Goal: Information Seeking & Learning: Learn about a topic

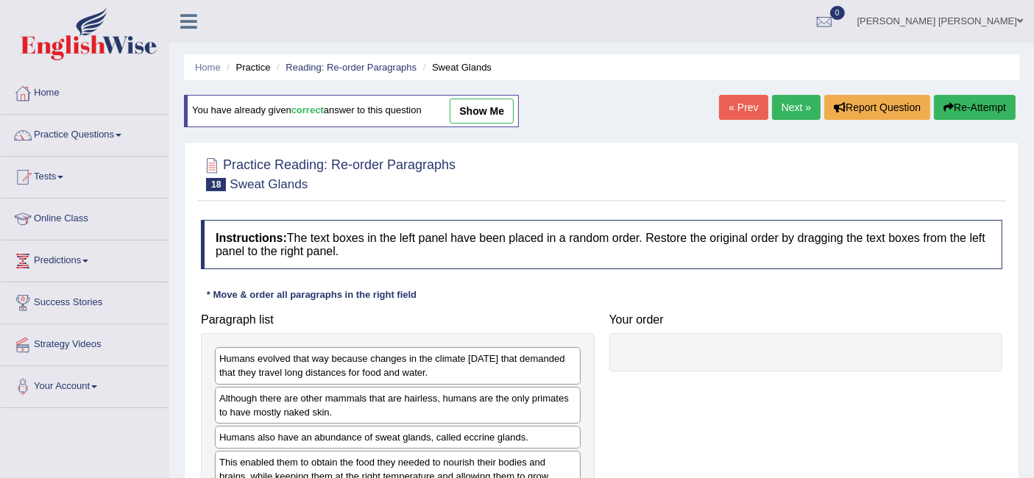
click at [796, 106] on link "Next »" at bounding box center [796, 107] width 49 height 25
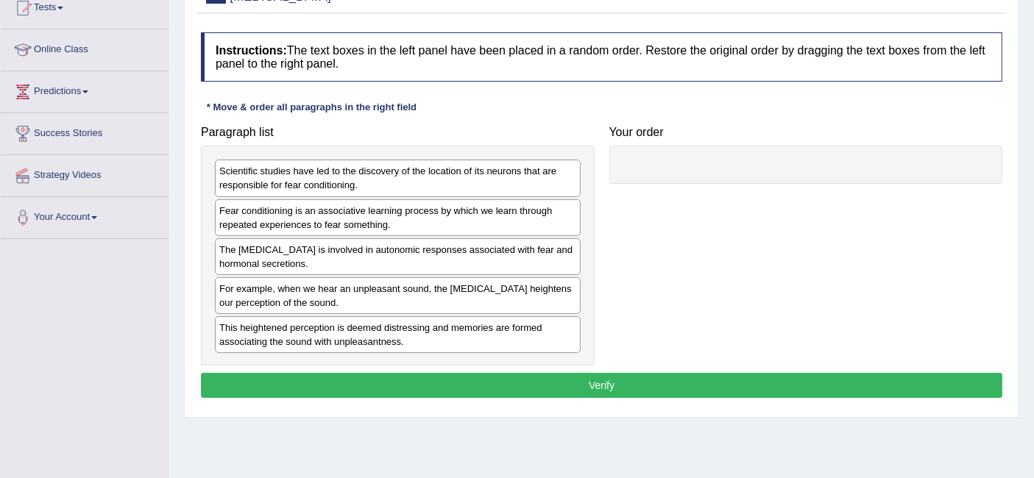
scroll to position [170, 0]
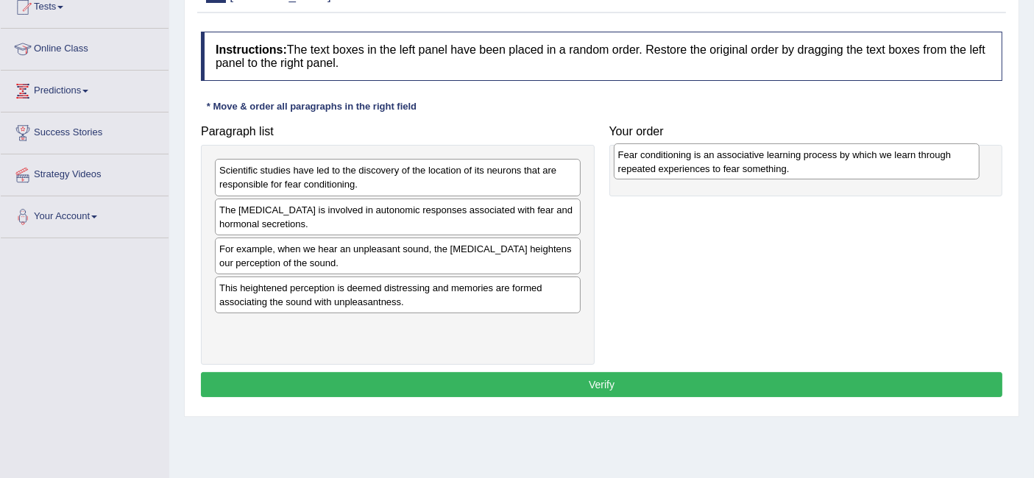
drag, startPoint x: 433, startPoint y: 216, endPoint x: 832, endPoint y: 161, distance: 402.6
click at [832, 161] on div "Fear conditioning is an associative learning process by which we learn through …" at bounding box center [797, 162] width 366 height 37
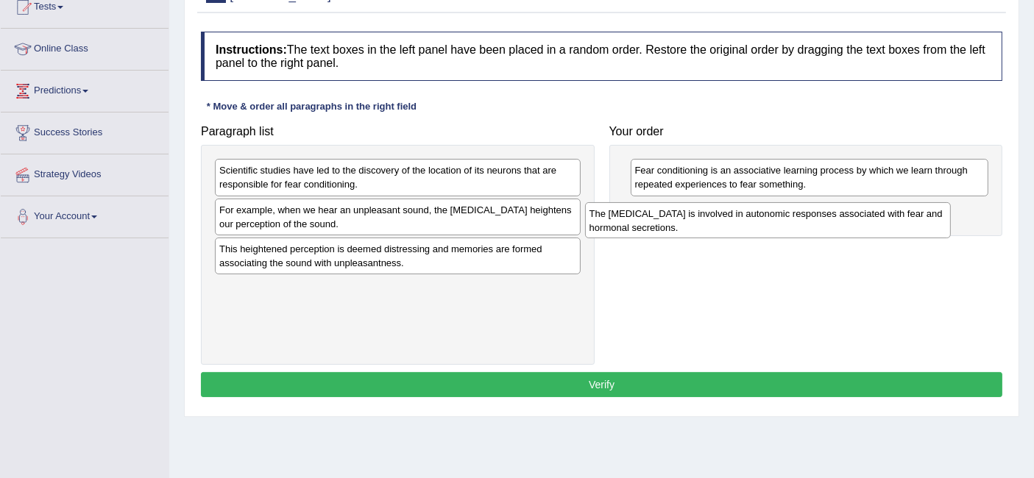
drag, startPoint x: 489, startPoint y: 224, endPoint x: 860, endPoint y: 228, distance: 370.3
click at [860, 228] on div "The amygdala is involved in autonomic responses associated with fear and hormon…" at bounding box center [768, 220] width 366 height 37
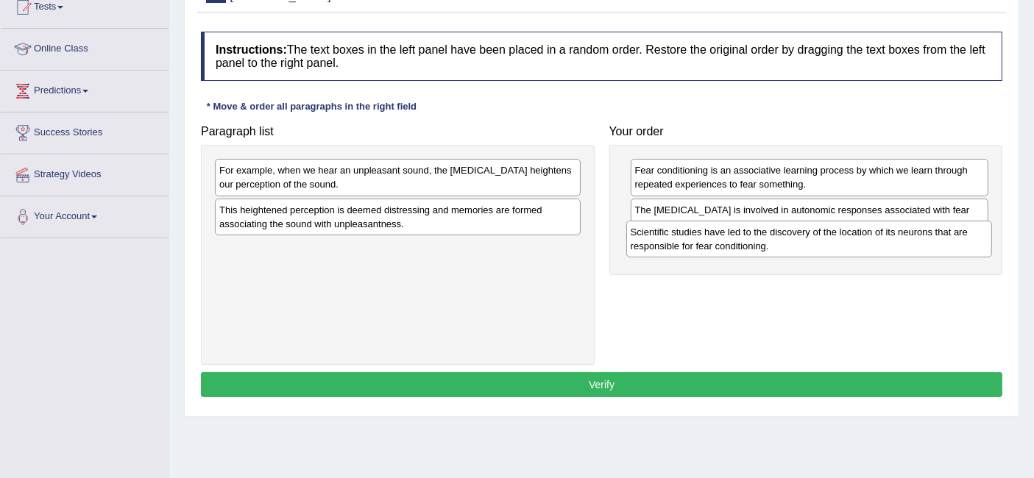
drag, startPoint x: 526, startPoint y: 174, endPoint x: 937, endPoint y: 236, distance: 416.1
click at [937, 236] on div "Scientific studies have led to the discovery of the location of its neurons tha…" at bounding box center [809, 239] width 366 height 37
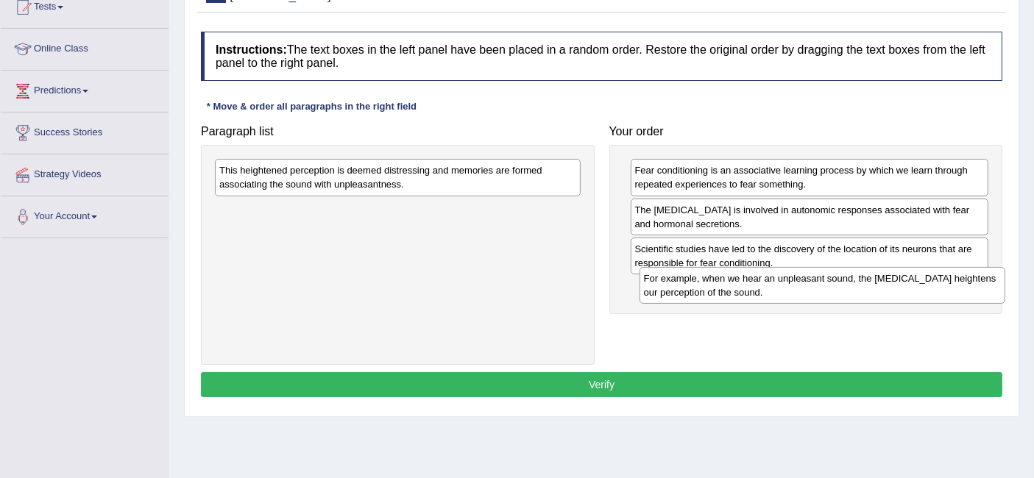
drag, startPoint x: 553, startPoint y: 185, endPoint x: 975, endPoint y: 297, distance: 436.2
click at [975, 297] on div "For example, when we hear an unpleasant sound, the amygdala heightens our perce…" at bounding box center [823, 285] width 366 height 37
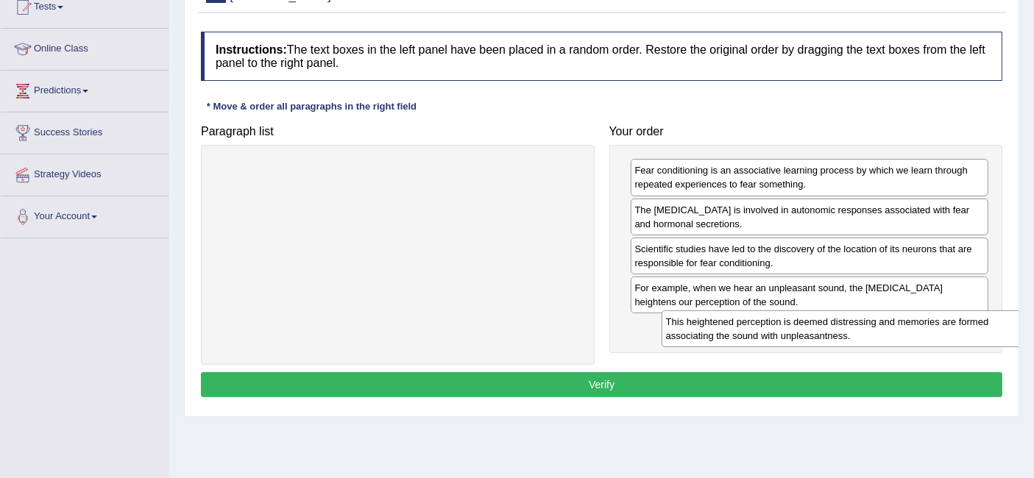
drag, startPoint x: 416, startPoint y: 177, endPoint x: 858, endPoint y: 330, distance: 468.1
click at [858, 330] on div "This heightened perception is deemed distressing and memories are formed associ…" at bounding box center [845, 329] width 366 height 37
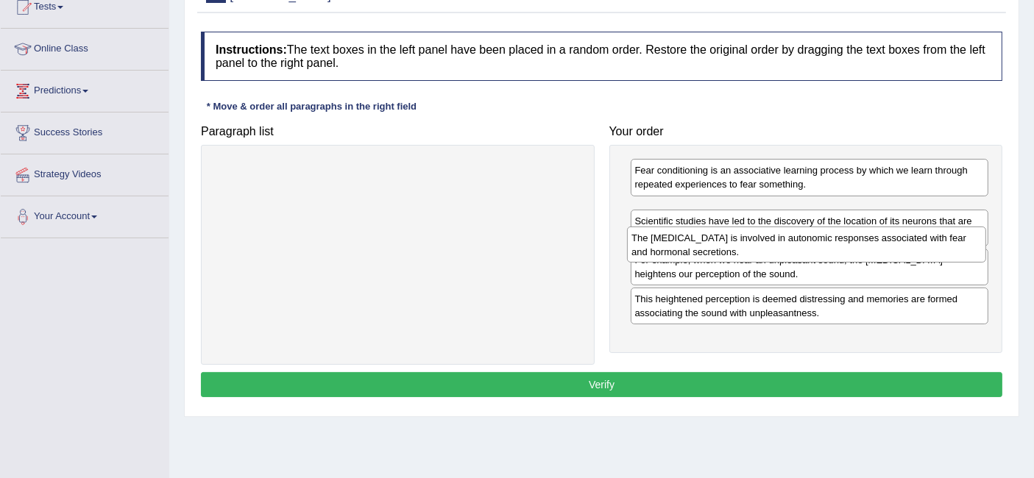
drag, startPoint x: 835, startPoint y: 214, endPoint x: 832, endPoint y: 243, distance: 28.8
click at [832, 243] on div "The amygdala is involved in autonomic responses associated with fear and hormon…" at bounding box center [806, 245] width 358 height 37
click at [832, 243] on div "The amygdala is involved in autonomic responses associated with fear and hormon…" at bounding box center [807, 245] width 358 height 37
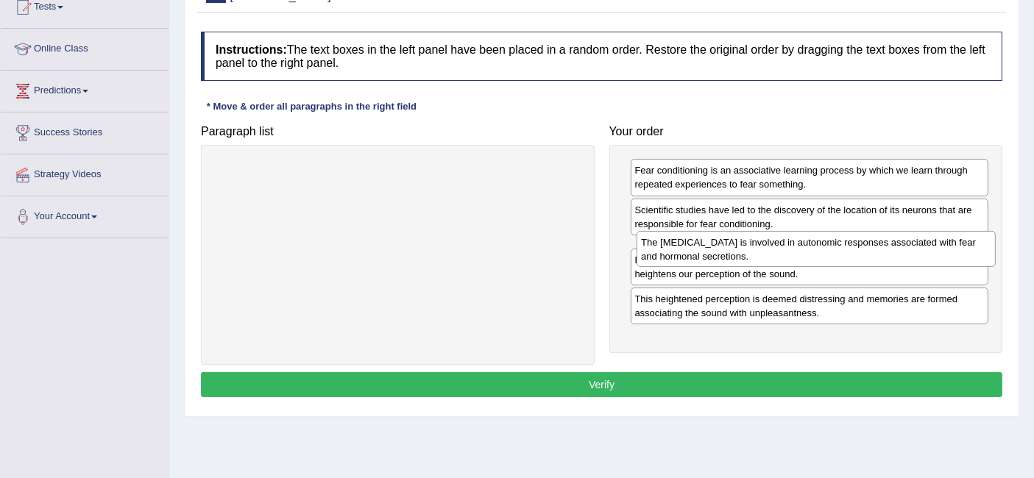
drag, startPoint x: 820, startPoint y: 219, endPoint x: 827, endPoint y: 249, distance: 30.2
click at [827, 249] on div "The amygdala is involved in autonomic responses associated with fear and hormon…" at bounding box center [816, 249] width 358 height 37
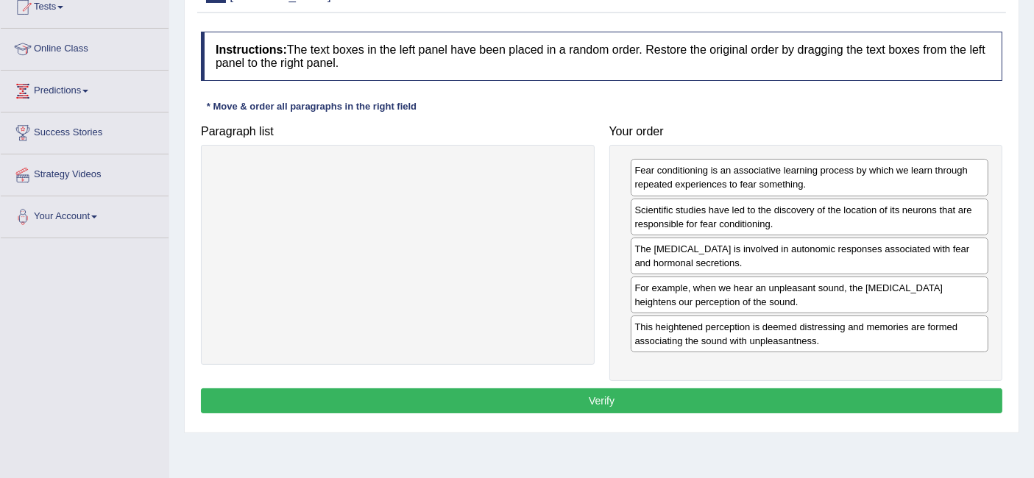
click at [671, 399] on button "Verify" at bounding box center [602, 401] width 802 height 25
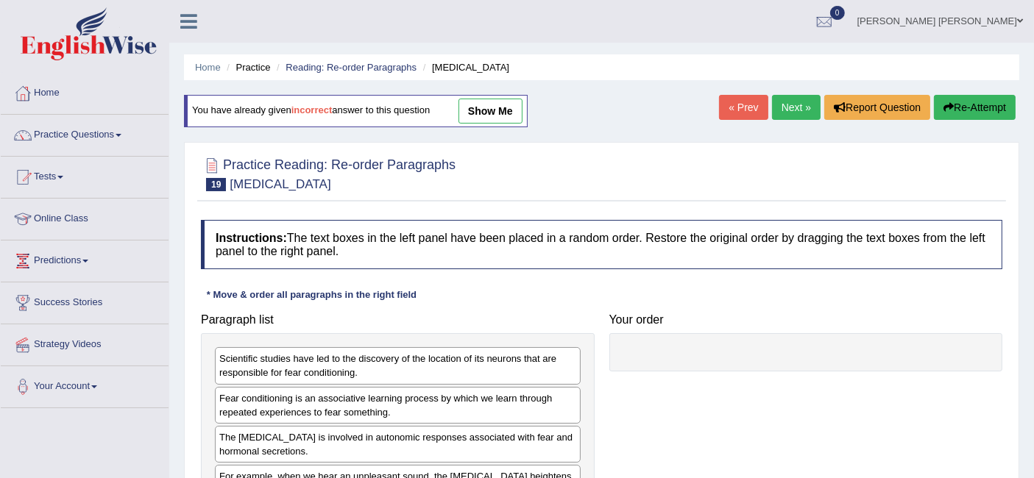
click at [803, 106] on link "Next »" at bounding box center [796, 107] width 49 height 25
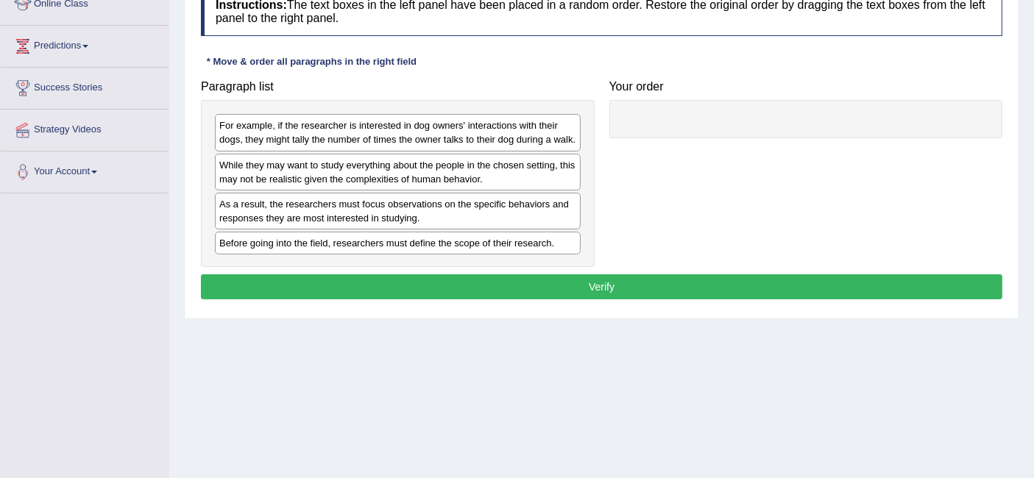
scroll to position [216, 0]
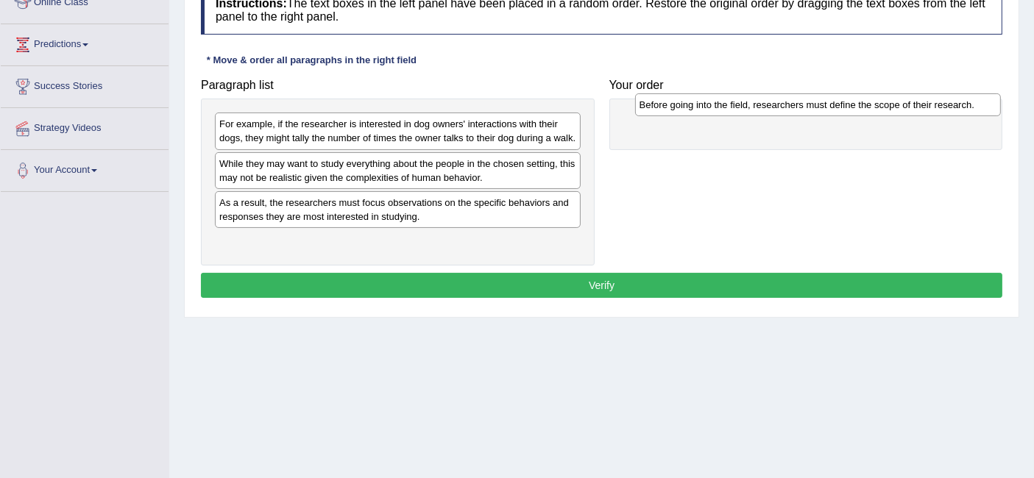
drag, startPoint x: 523, startPoint y: 237, endPoint x: 943, endPoint y: 102, distance: 441.6
click at [943, 102] on div "Before going into the field, researchers must define the scope of their researc…" at bounding box center [818, 104] width 366 height 23
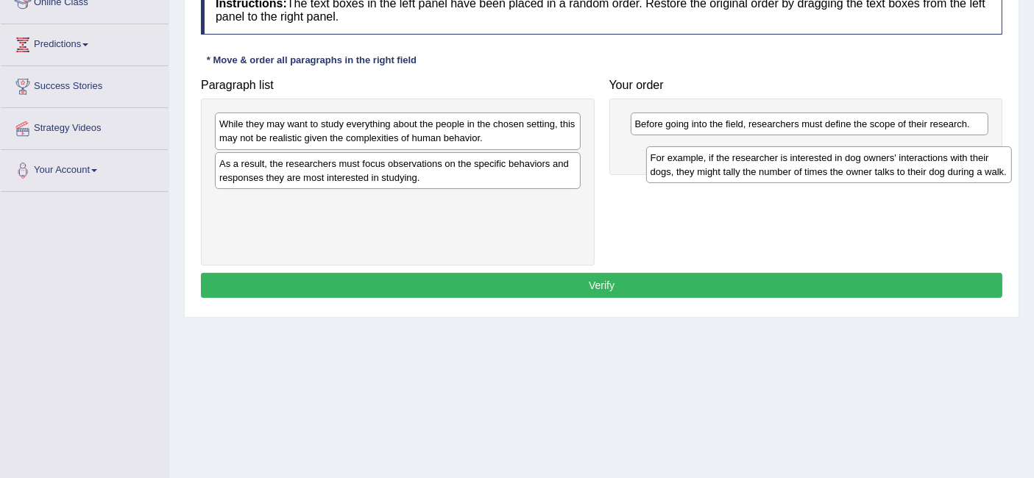
drag, startPoint x: 487, startPoint y: 119, endPoint x: 922, endPoint y: 144, distance: 435.7
click at [922, 146] on div "For example, if the researcher is interested in dog owners' interactions with t…" at bounding box center [829, 164] width 366 height 37
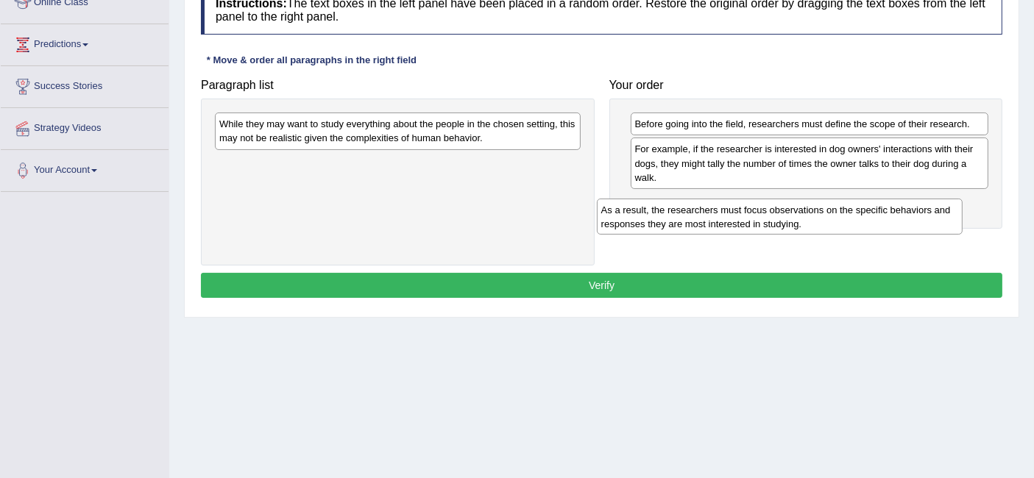
drag, startPoint x: 492, startPoint y: 160, endPoint x: 952, endPoint y: 206, distance: 462.3
click at [952, 206] on div "As a result, the researchers must focus observations on the specific behaviors …" at bounding box center [780, 217] width 366 height 37
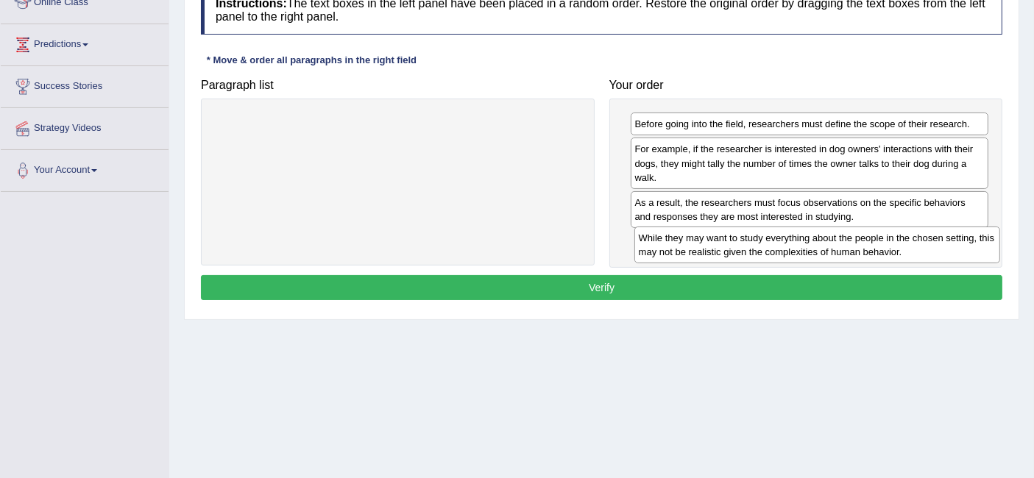
drag, startPoint x: 417, startPoint y: 121, endPoint x: 835, endPoint y: 236, distance: 433.6
click at [835, 236] on div "While they may want to study everything about the people in the chosen setting,…" at bounding box center [817, 245] width 366 height 37
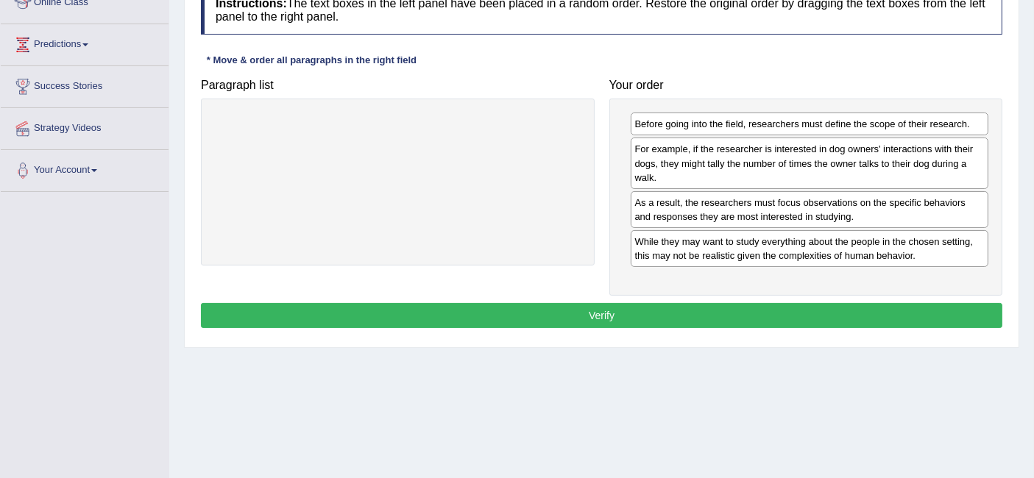
click at [719, 310] on button "Verify" at bounding box center [602, 315] width 802 height 25
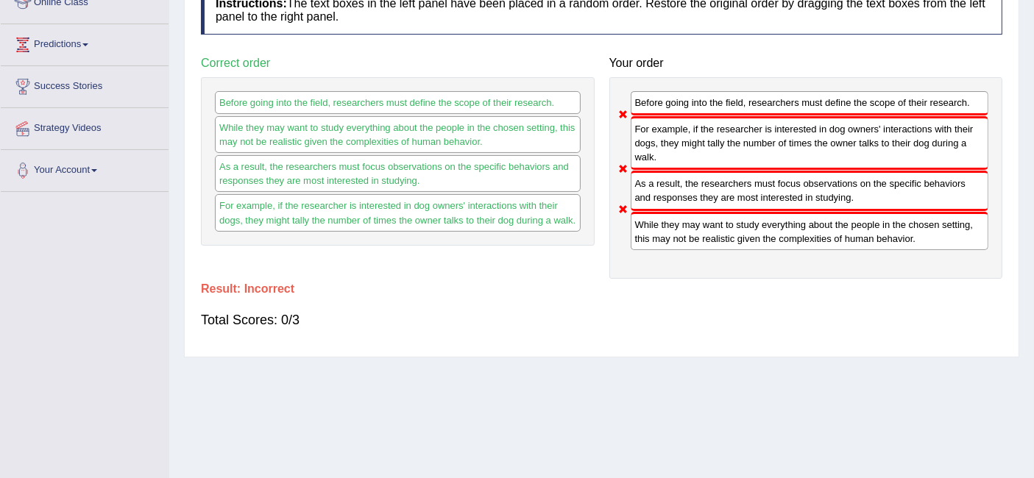
scroll to position [0, 0]
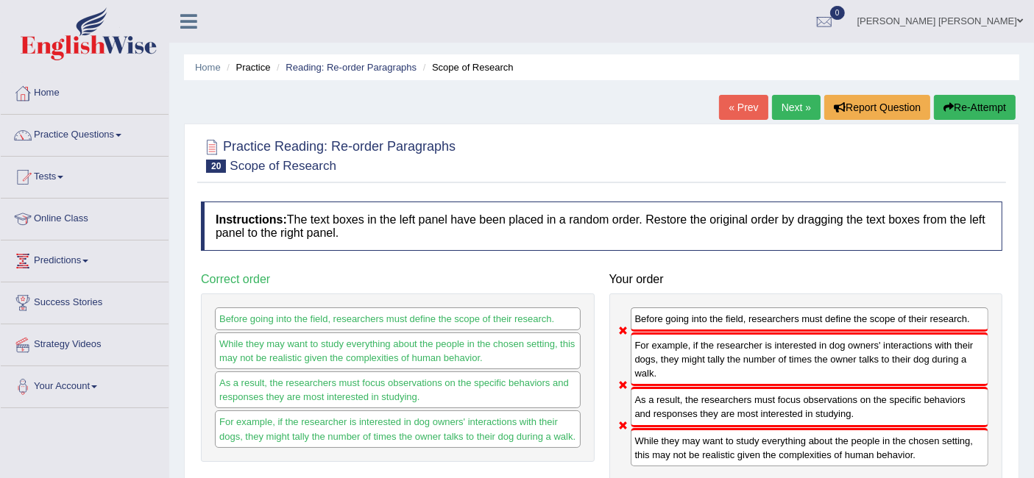
click at [799, 99] on link "Next »" at bounding box center [796, 107] width 49 height 25
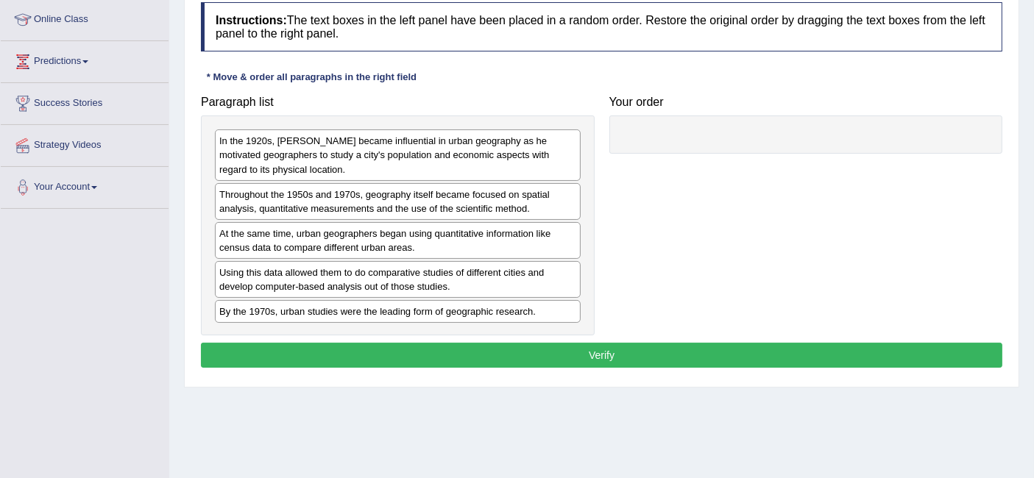
scroll to position [200, 0]
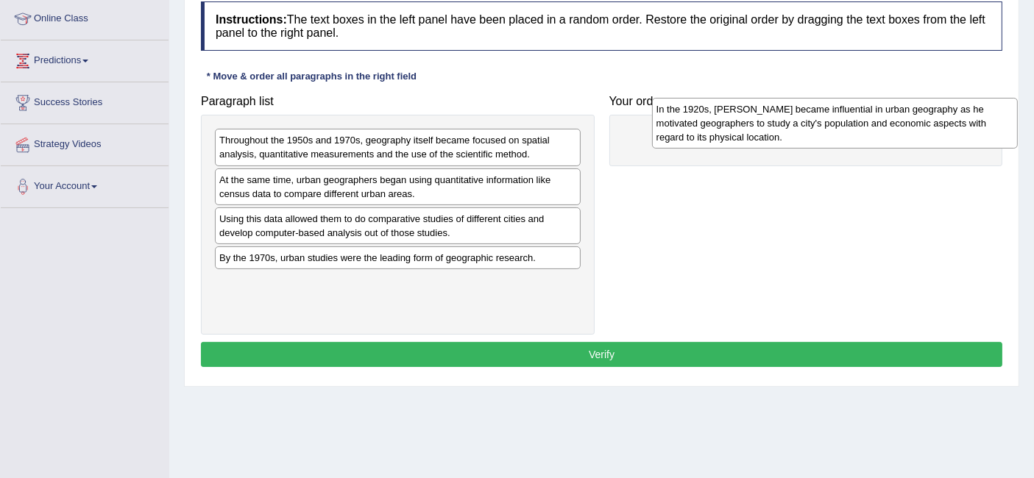
drag, startPoint x: 417, startPoint y: 156, endPoint x: 854, endPoint y: 124, distance: 438.4
click at [854, 124] on div "In the 1920s, Carl Sauer became influential in urban geography as he motivated …" at bounding box center [835, 123] width 366 height 51
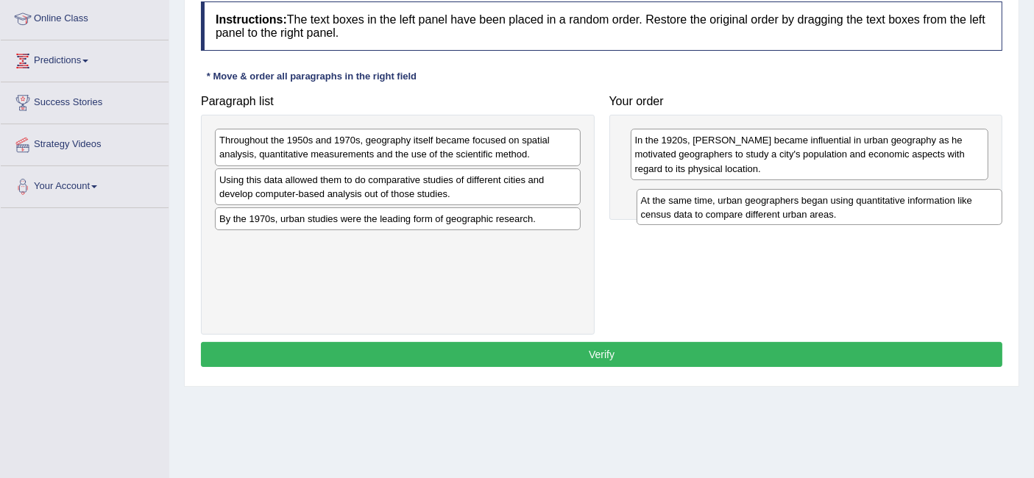
drag, startPoint x: 513, startPoint y: 185, endPoint x: 935, endPoint y: 207, distance: 422.3
click at [935, 207] on div "At the same time, urban geographers began using quantitative information like c…" at bounding box center [820, 207] width 366 height 37
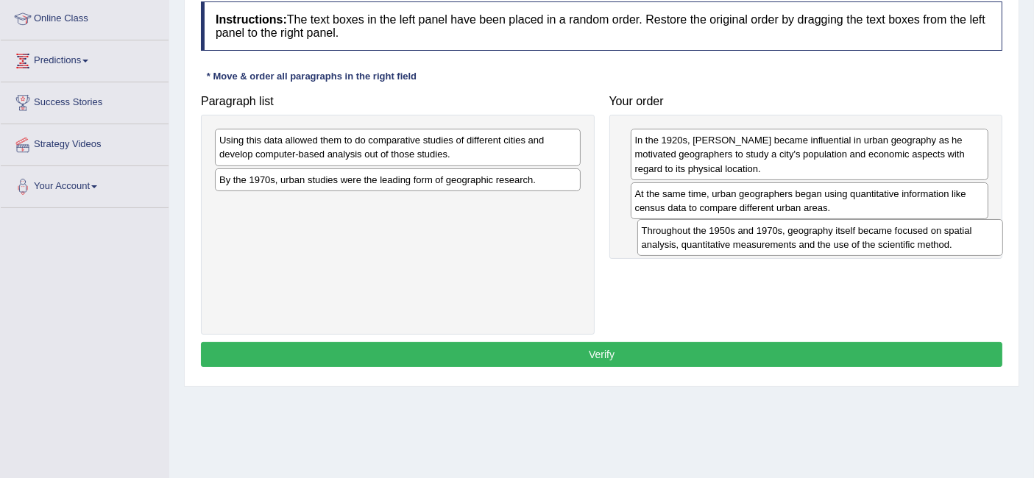
drag, startPoint x: 492, startPoint y: 139, endPoint x: 914, endPoint y: 230, distance: 432.1
click at [914, 230] on div "Throughout the 1950s and 1970s, geography itself became focused on spatial anal…" at bounding box center [820, 237] width 366 height 37
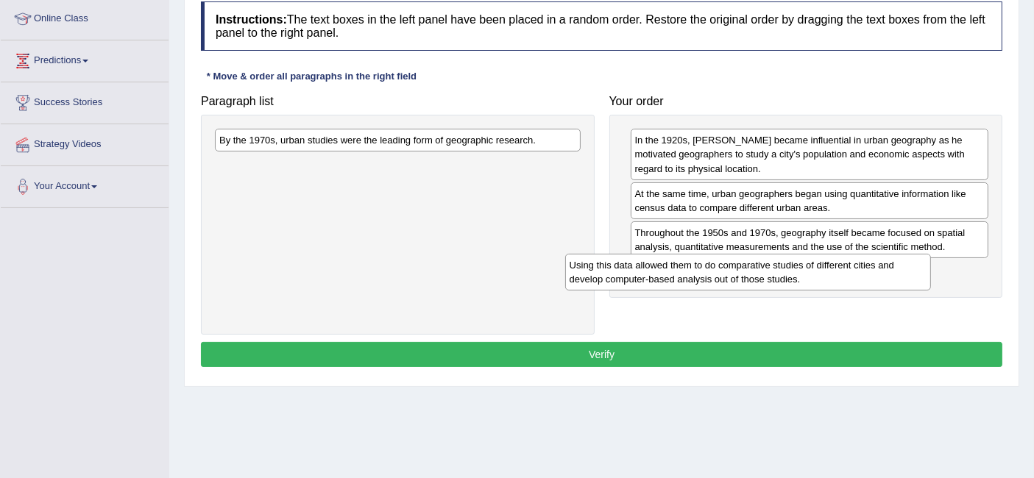
drag, startPoint x: 502, startPoint y: 138, endPoint x: 852, endPoint y: 264, distance: 372.3
click at [852, 264] on div "Using this data allowed them to do comparative studies of different cities and …" at bounding box center [748, 272] width 366 height 37
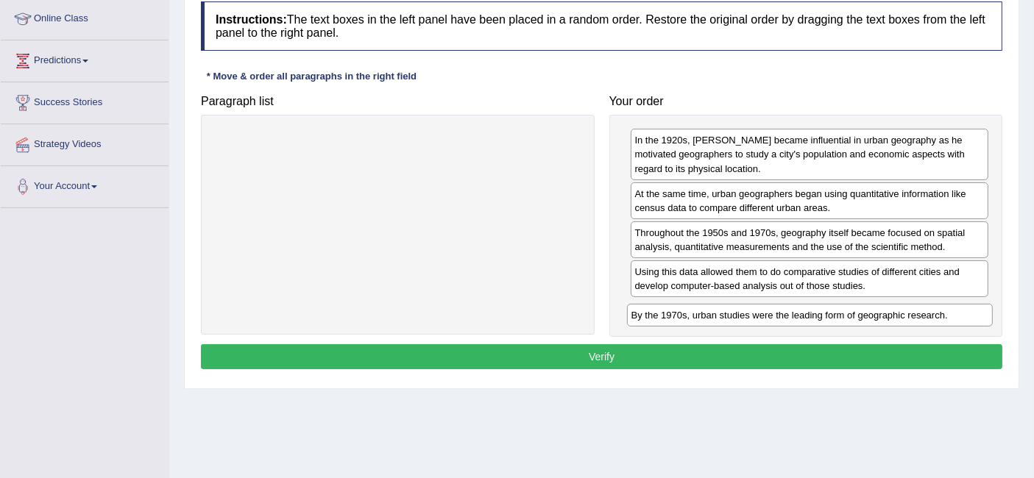
drag, startPoint x: 445, startPoint y: 136, endPoint x: 858, endPoint y: 312, distance: 448.2
click at [858, 312] on div "By the 1970s, urban studies were the leading form of geographic research." at bounding box center [810, 315] width 366 height 23
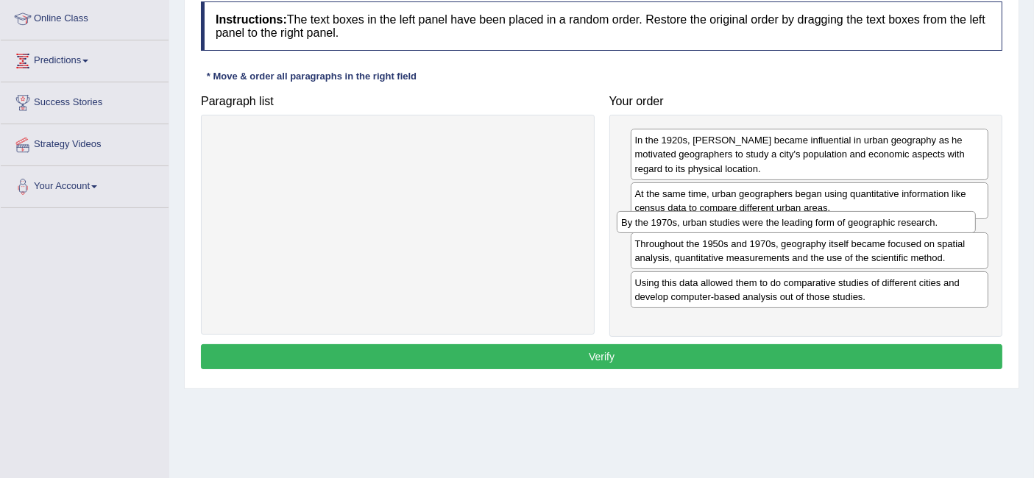
drag, startPoint x: 841, startPoint y: 315, endPoint x: 828, endPoint y: 228, distance: 87.9
click at [828, 228] on div "By the 1970s, urban studies were the leading form of geographic research." at bounding box center [796, 222] width 358 height 23
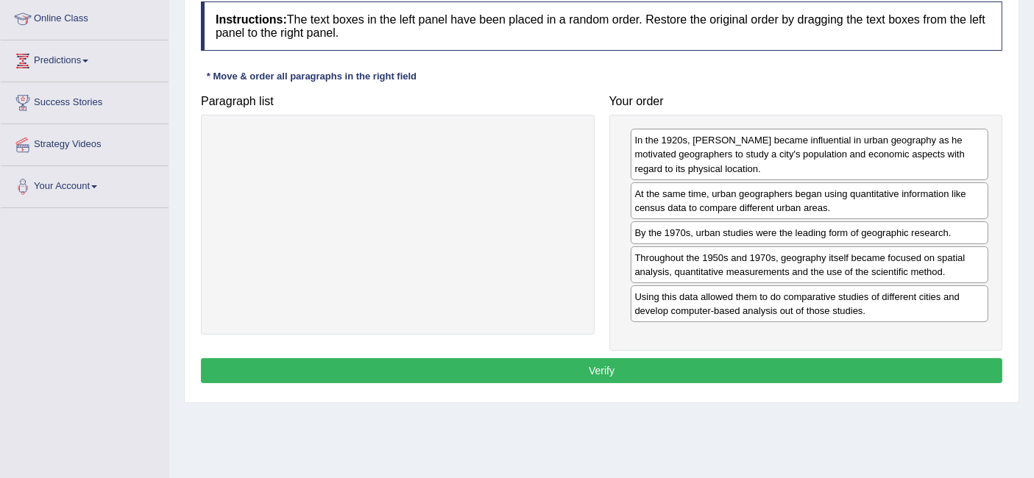
click at [584, 366] on button "Verify" at bounding box center [602, 370] width 802 height 25
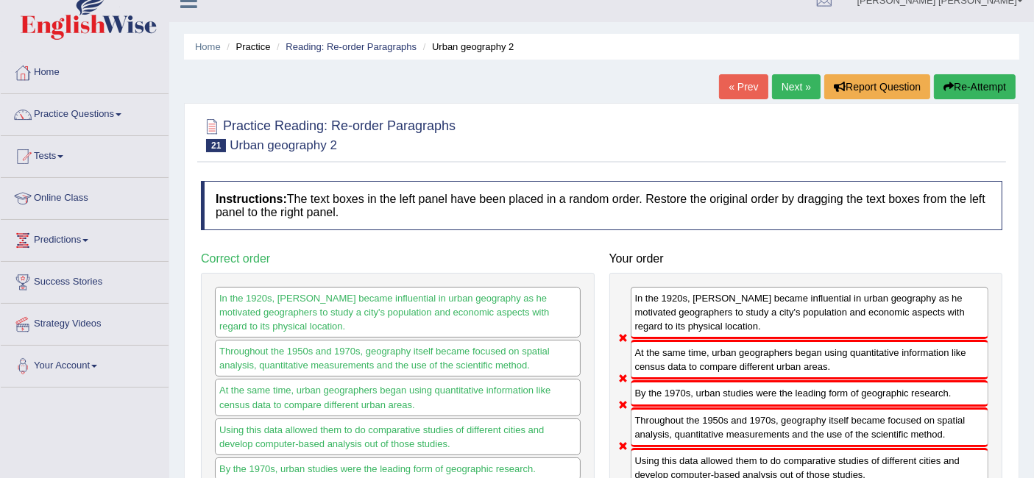
scroll to position [4, 0]
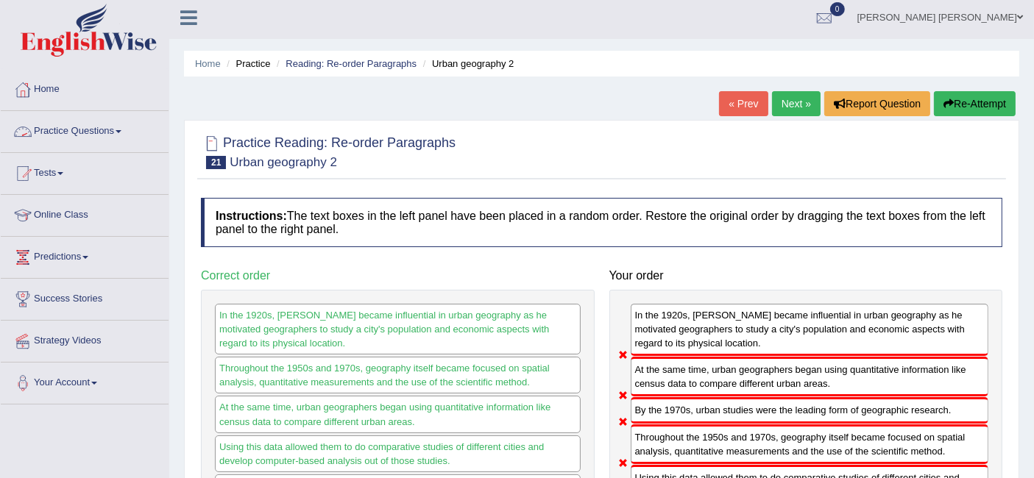
click at [77, 140] on link "Practice Questions" at bounding box center [85, 129] width 168 height 37
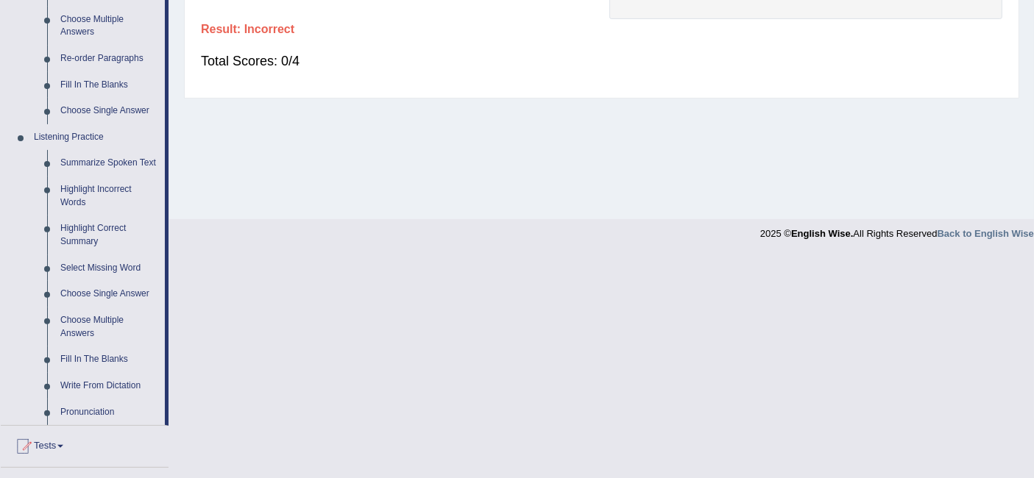
scroll to position [517, 0]
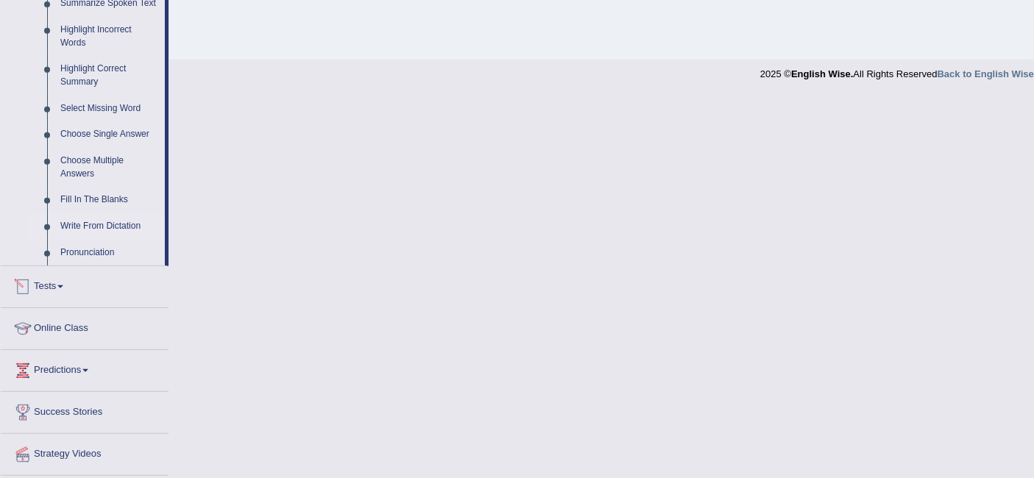
click at [111, 222] on link "Write From Dictation" at bounding box center [109, 226] width 111 height 26
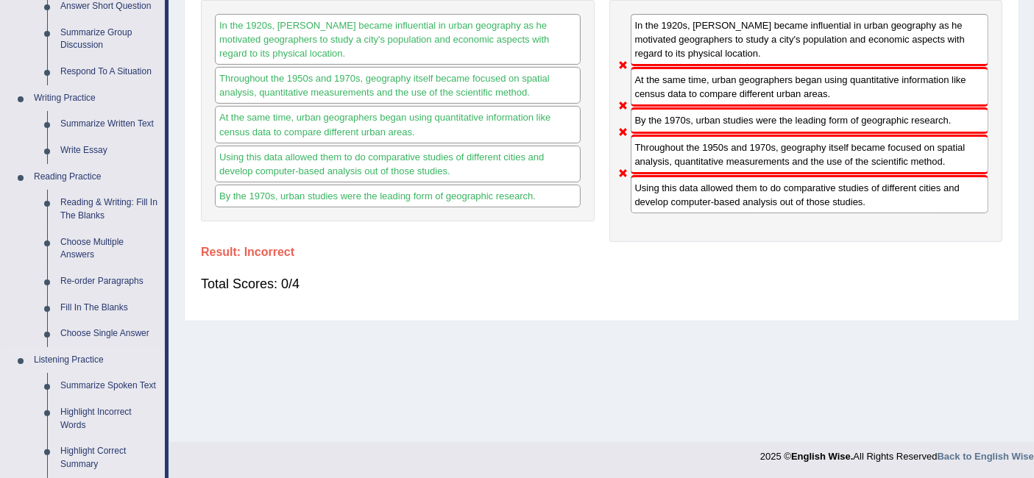
scroll to position [696, 0]
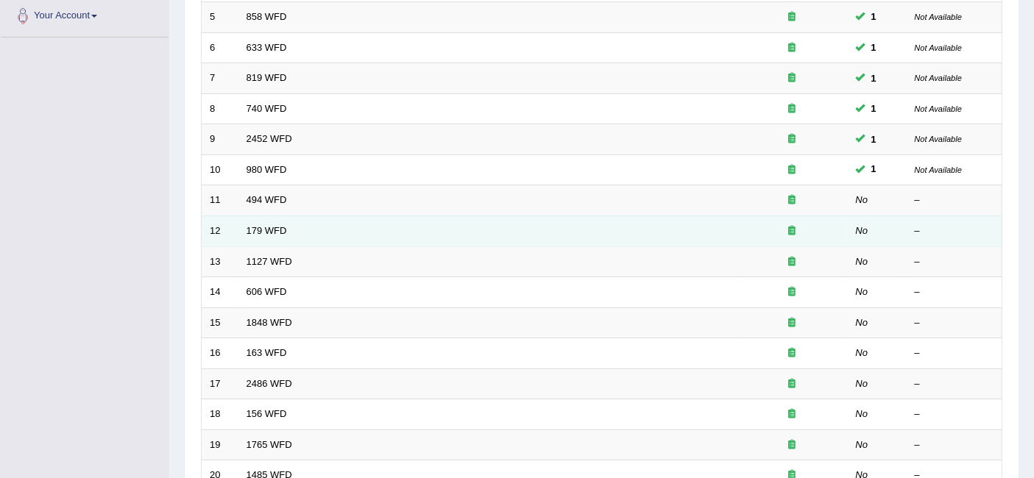
scroll to position [400, 0]
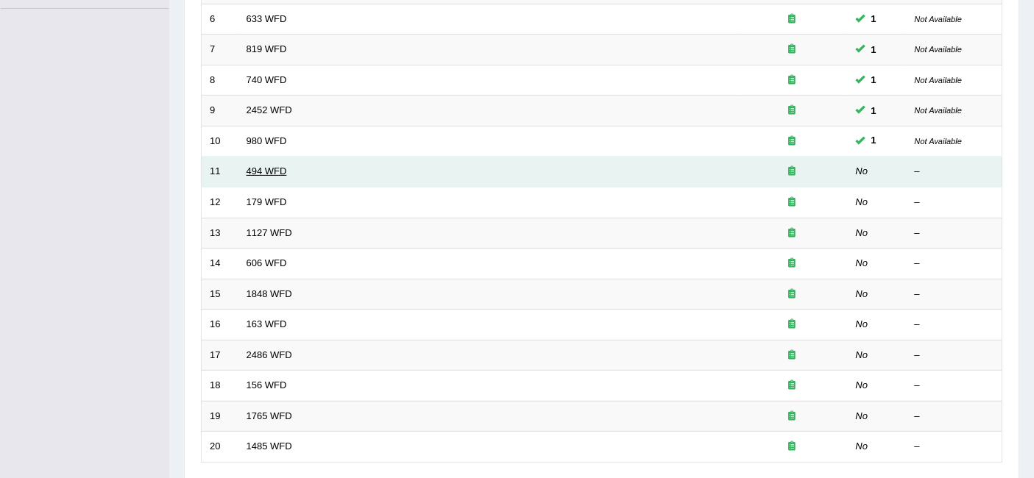
click at [256, 166] on link "494 WFD" at bounding box center [267, 171] width 40 height 11
click at [279, 166] on link "494 WFD" at bounding box center [267, 171] width 40 height 11
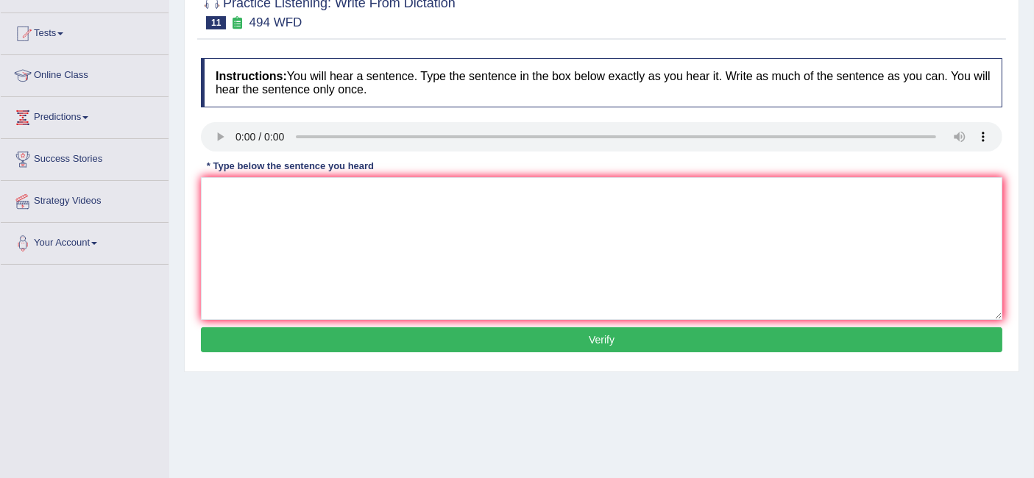
scroll to position [145, 0]
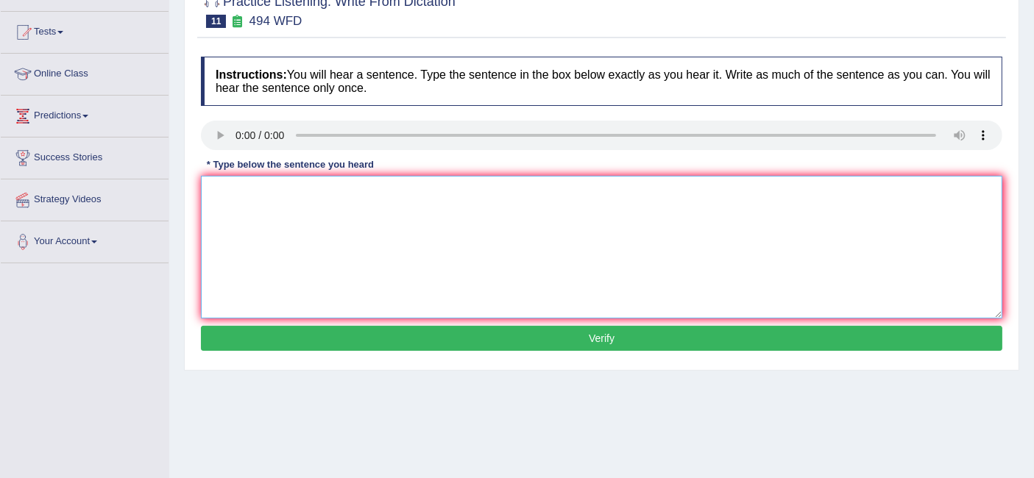
click at [372, 219] on textarea at bounding box center [602, 247] width 802 height 143
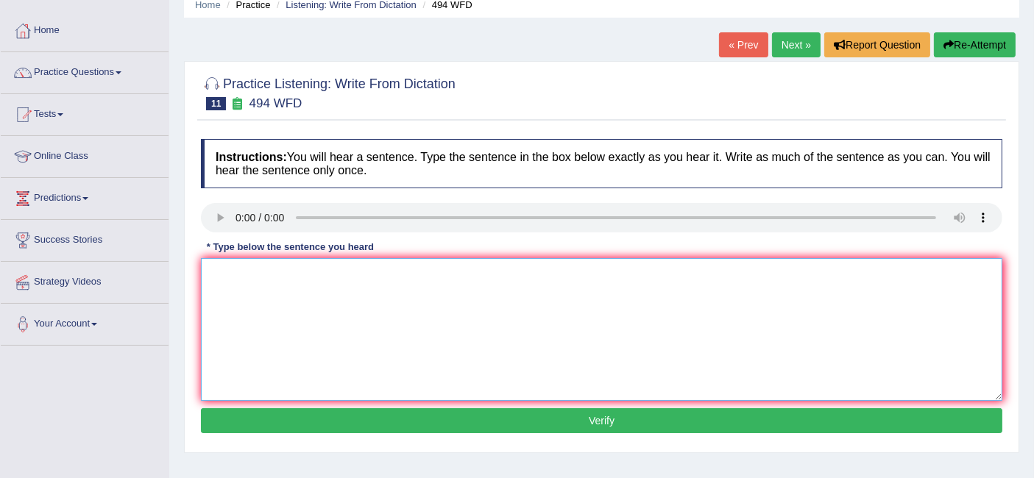
click at [296, 305] on textarea at bounding box center [602, 329] width 802 height 143
type textarea "The vocabulary with specific feelings is called jargin."
click at [504, 426] on button "Verify" at bounding box center [602, 421] width 802 height 25
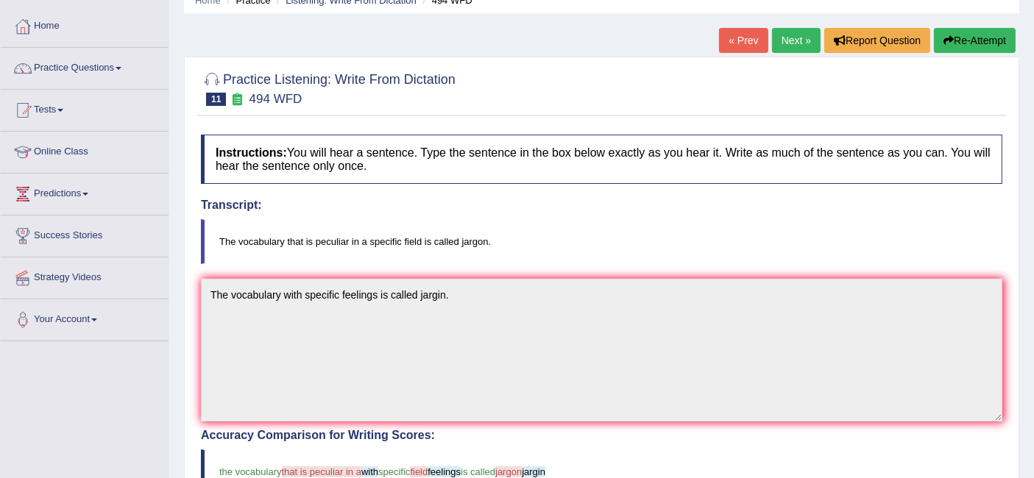
scroll to position [63, 0]
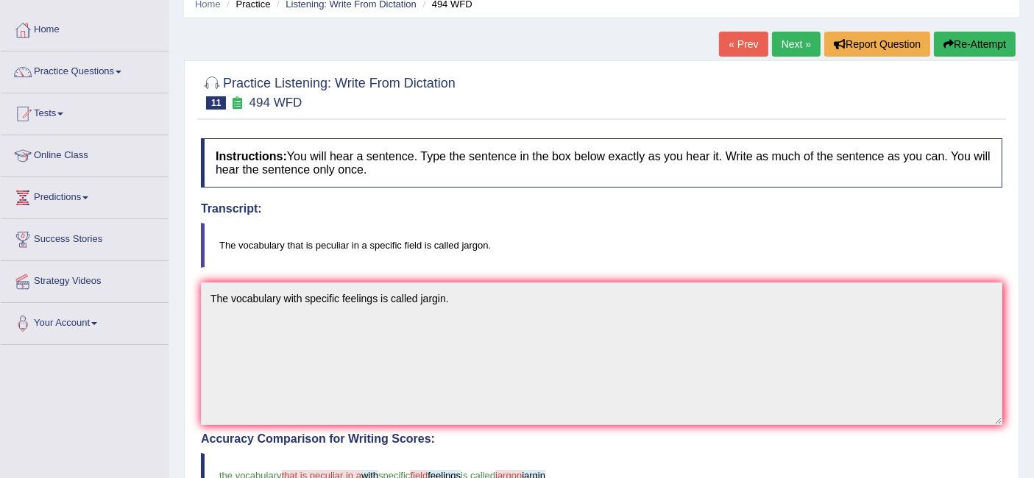
click at [803, 46] on link "Next »" at bounding box center [796, 44] width 49 height 25
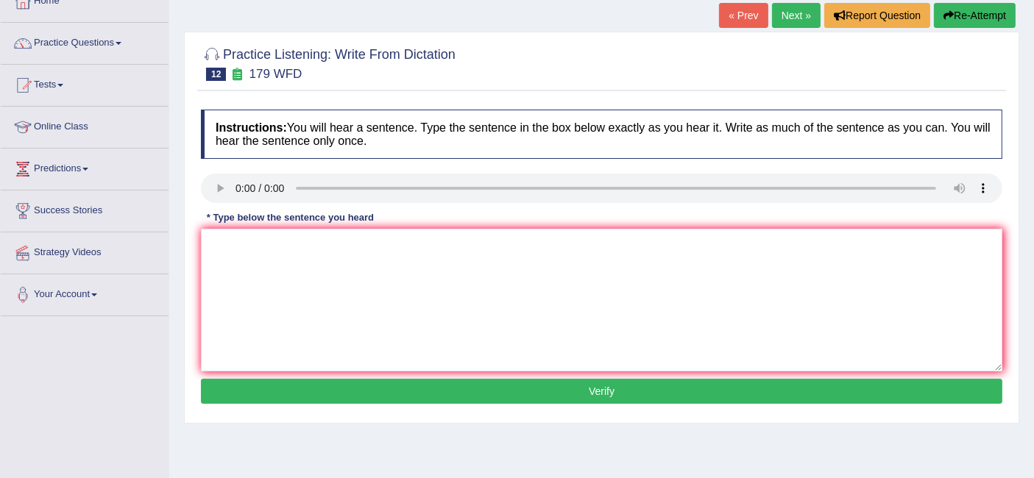
scroll to position [93, 0]
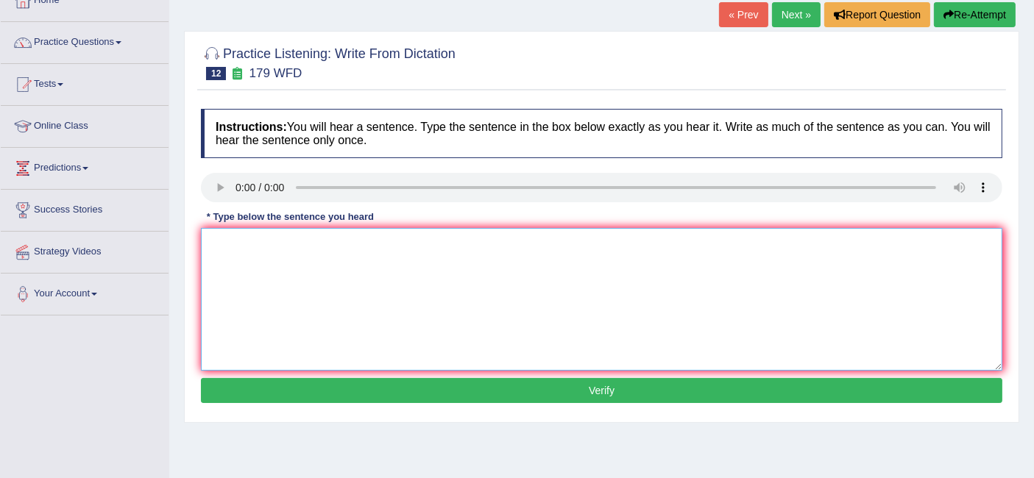
click at [278, 250] on textarea at bounding box center [602, 299] width 802 height 143
type textarea "Lectures are the oldest form of education at university"
click at [481, 396] on button "Verify" at bounding box center [602, 390] width 802 height 25
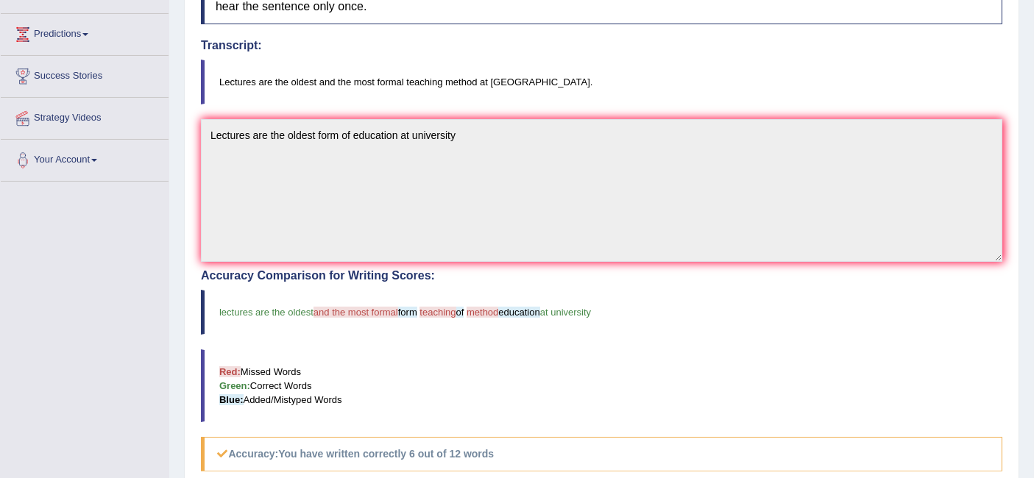
scroll to position [0, 0]
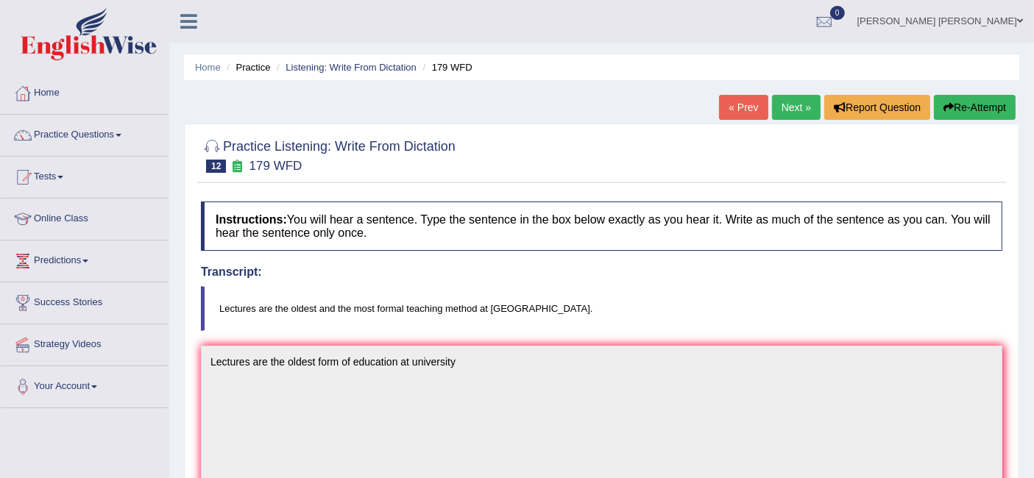
click at [794, 103] on link "Next »" at bounding box center [796, 107] width 49 height 25
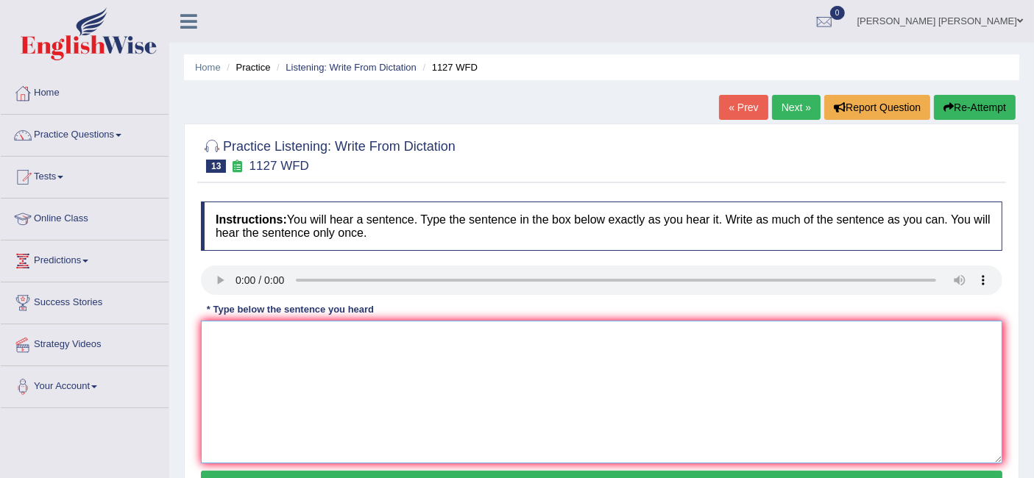
click at [280, 369] on textarea at bounding box center [602, 392] width 802 height 143
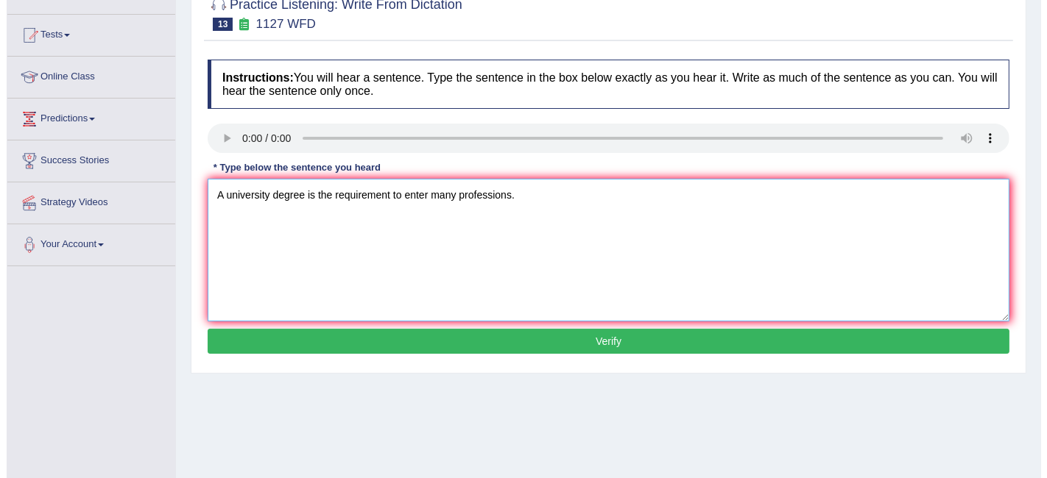
scroll to position [149, 0]
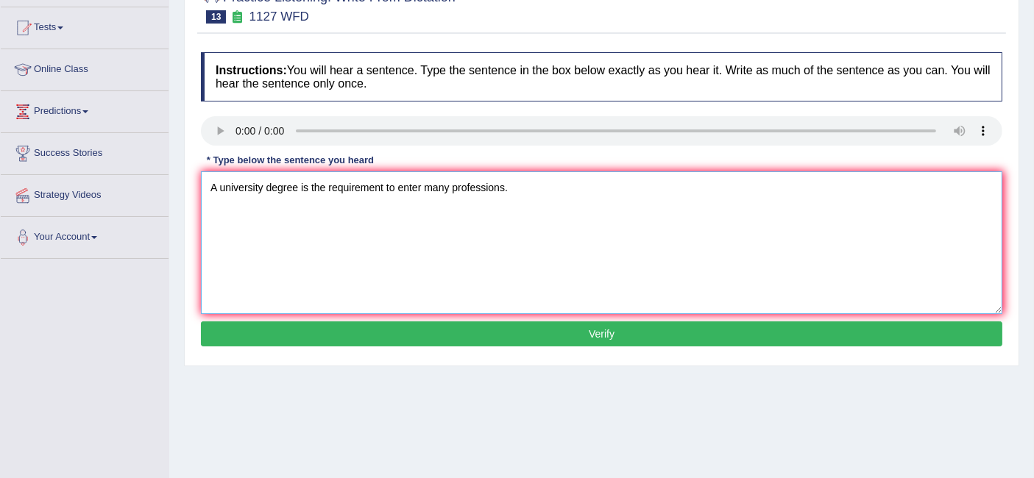
type textarea "A university degree is the requirement to enter many professions."
click at [565, 339] on button "Verify" at bounding box center [602, 334] width 802 height 25
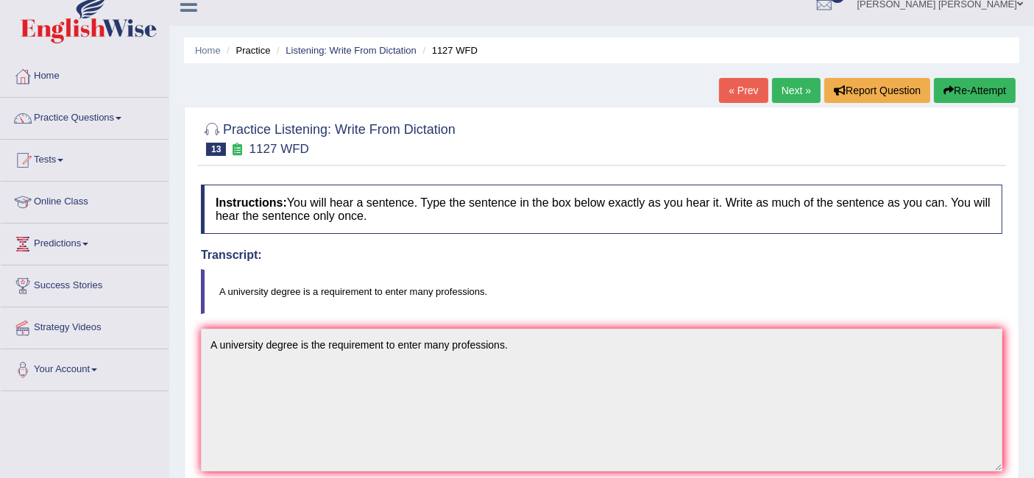
scroll to position [0, 0]
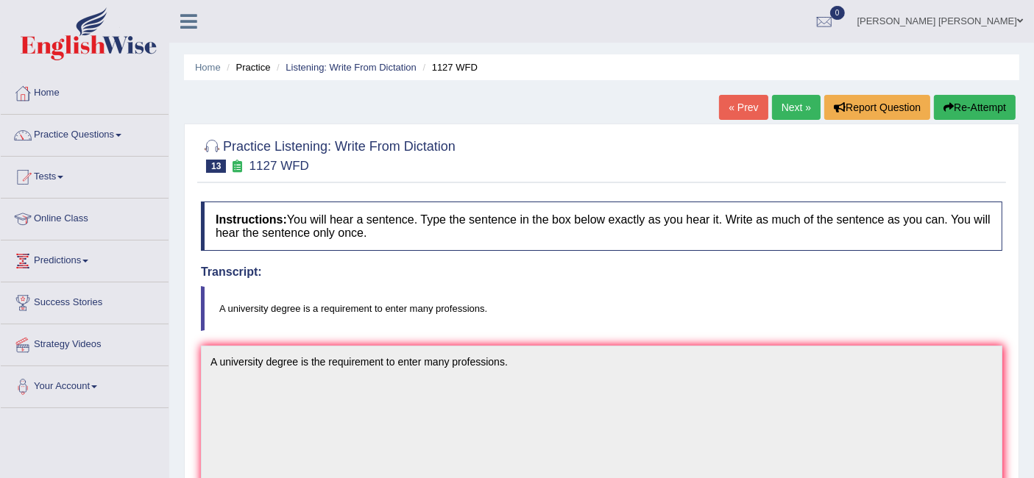
click at [796, 96] on link "Next »" at bounding box center [796, 107] width 49 height 25
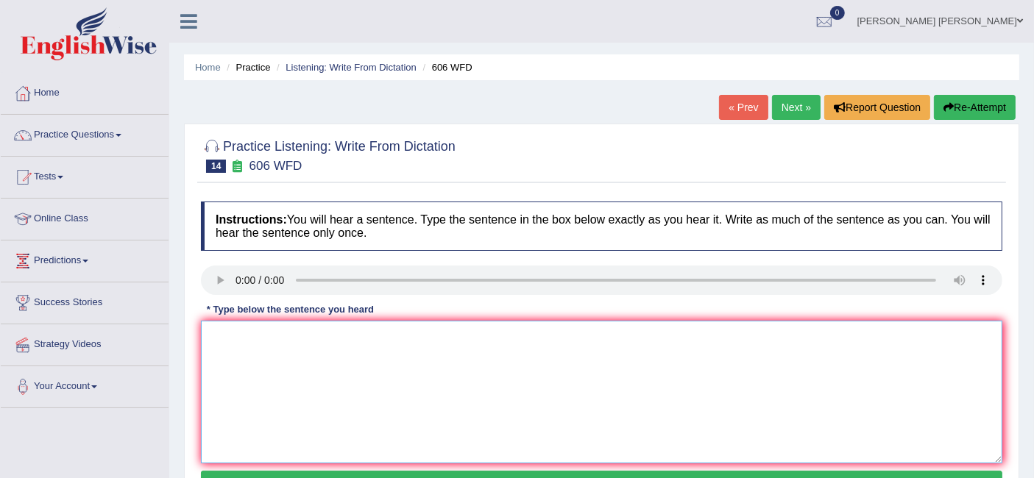
click at [264, 354] on textarea at bounding box center [602, 392] width 802 height 143
type textarea "s"
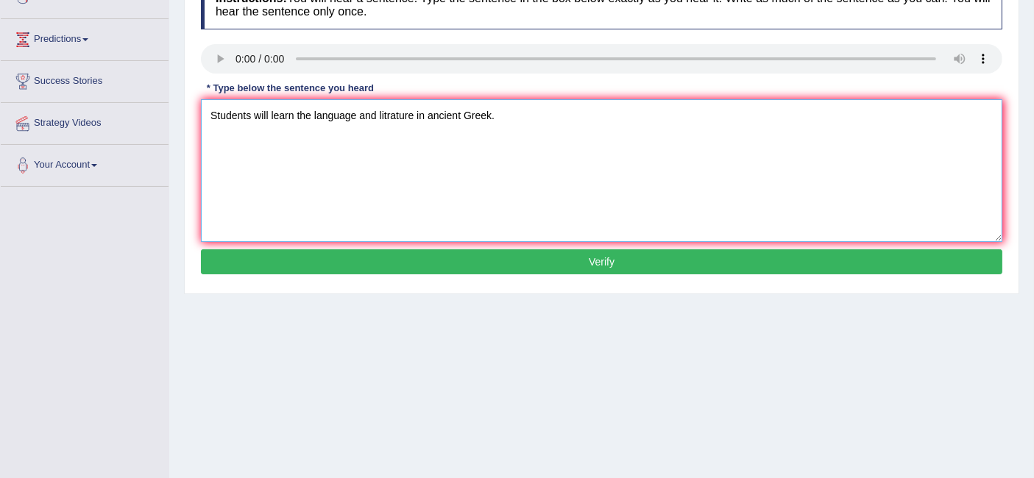
type textarea "Students will learn the language and litrature in ancient Greek."
click at [604, 255] on button "Verify" at bounding box center [602, 262] width 802 height 25
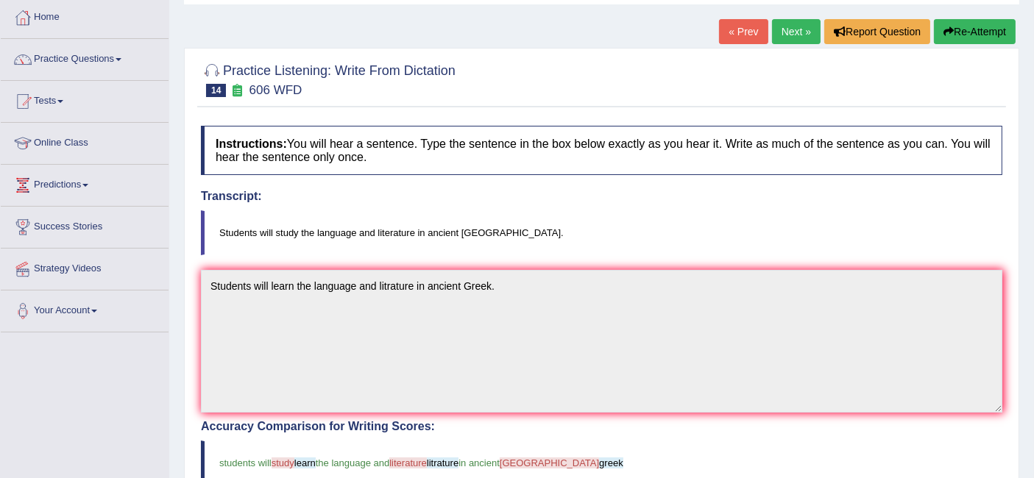
scroll to position [0, 0]
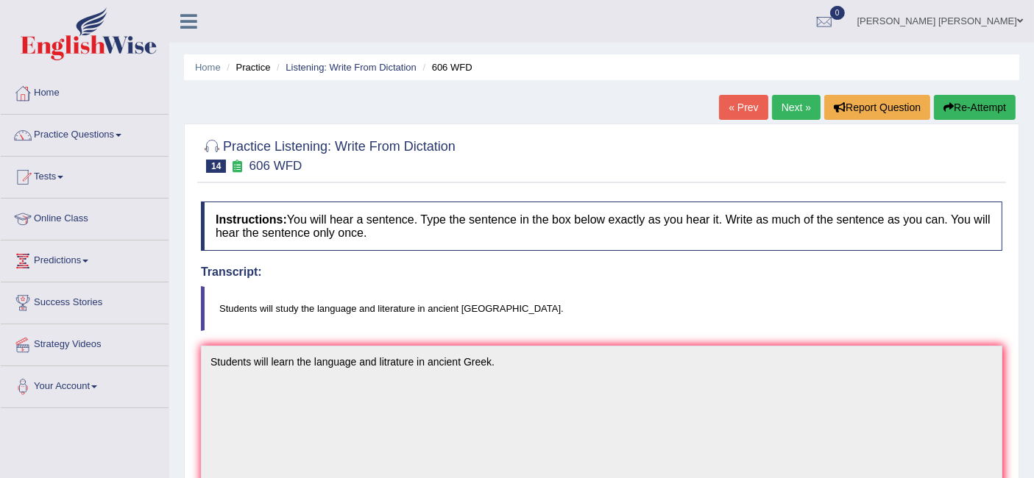
click at [791, 116] on link "Next »" at bounding box center [796, 107] width 49 height 25
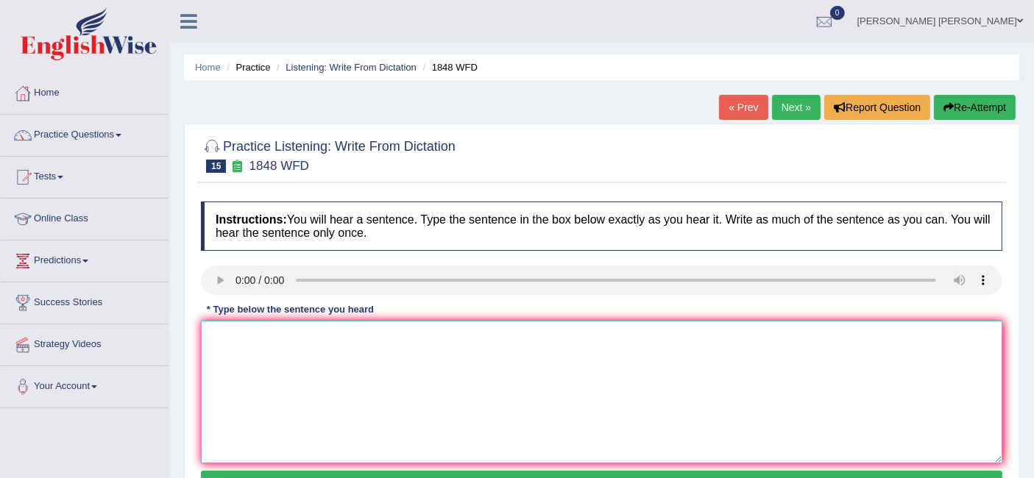
click at [288, 371] on textarea at bounding box center [602, 392] width 802 height 143
type textarea "S"
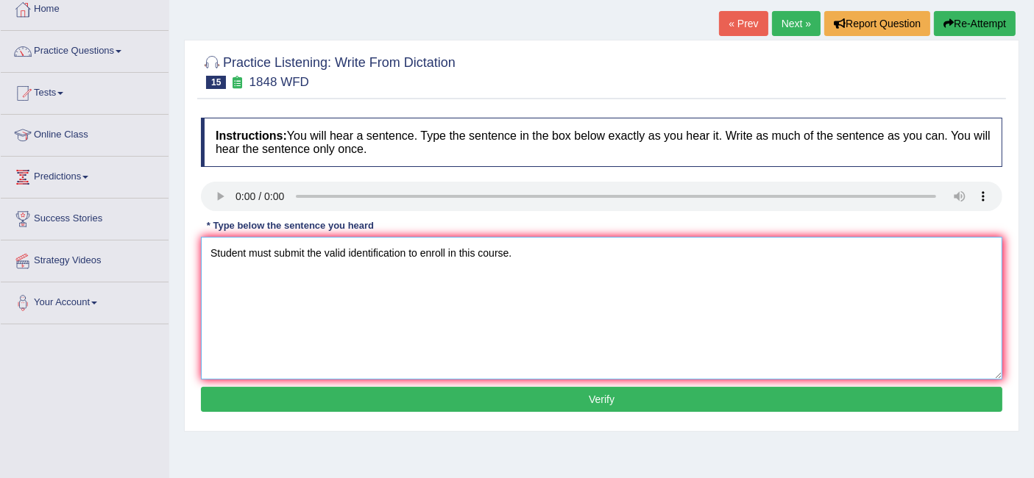
scroll to position [91, 0]
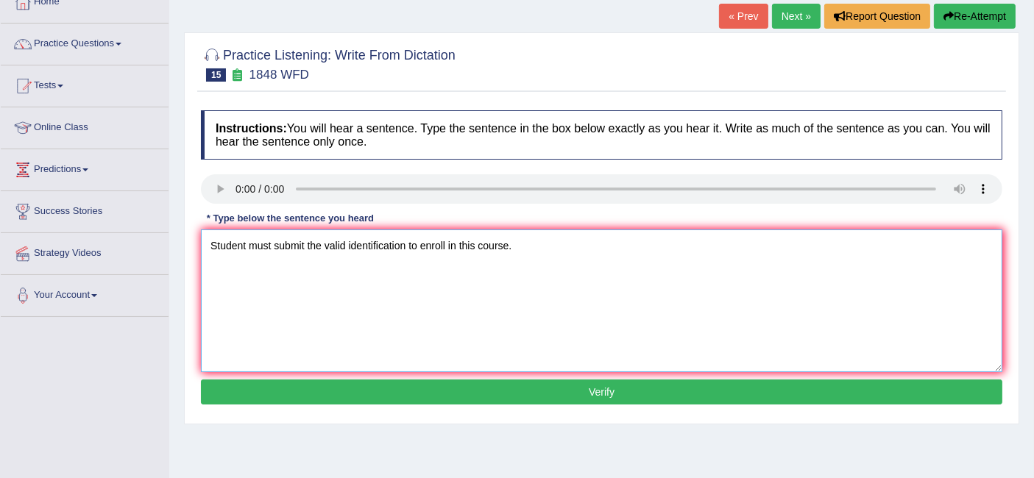
type textarea "Student must submit the valid identification to enroll in this course."
click at [504, 388] on button "Verify" at bounding box center [602, 392] width 802 height 25
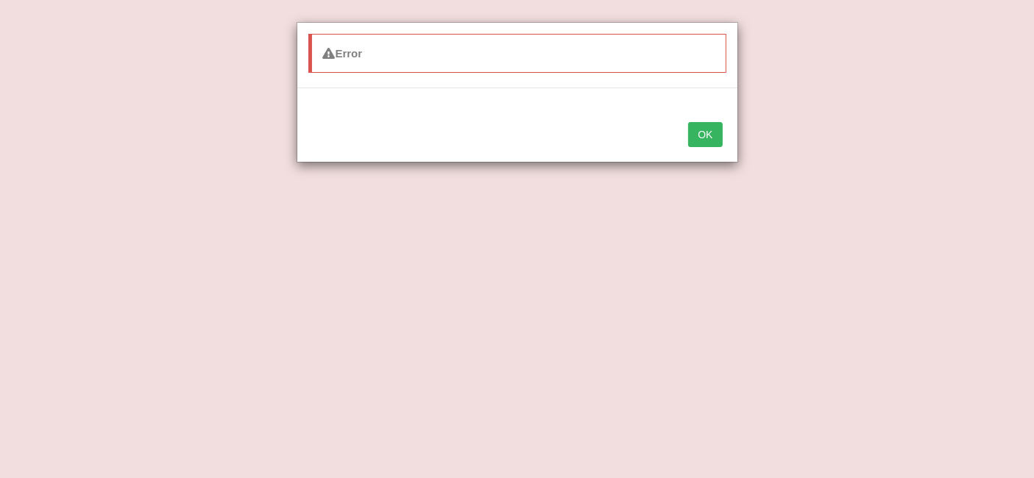
click at [704, 121] on div "OK" at bounding box center [517, 136] width 440 height 52
click at [704, 124] on button "OK" at bounding box center [705, 134] width 34 height 25
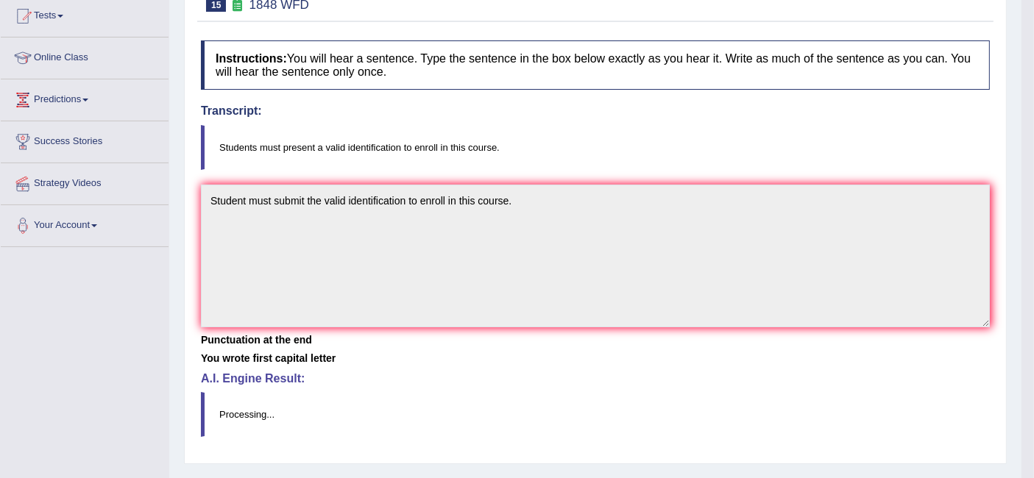
scroll to position [49, 0]
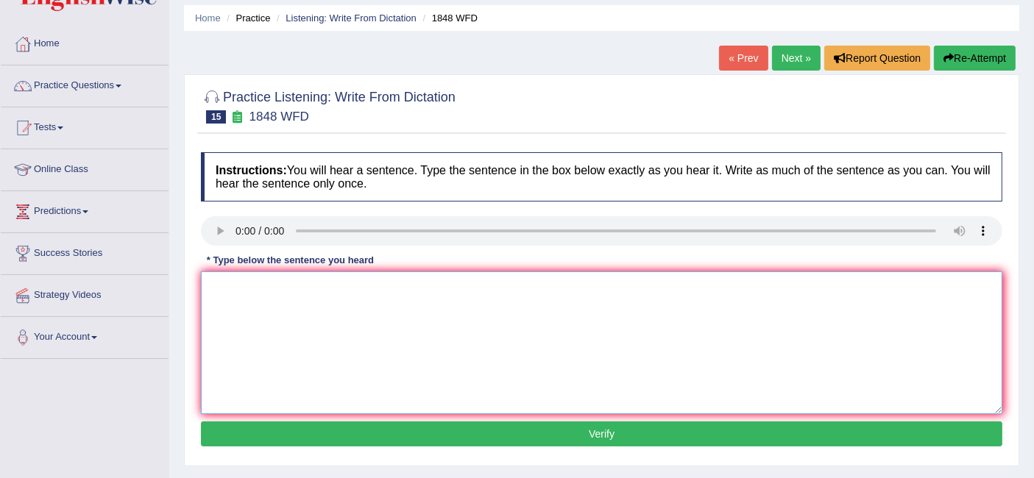
click at [272, 294] on textarea at bounding box center [602, 343] width 802 height 143
type textarea "Students must present the valid identification to enroll in this course."
click at [464, 438] on button "Verify" at bounding box center [602, 434] width 802 height 25
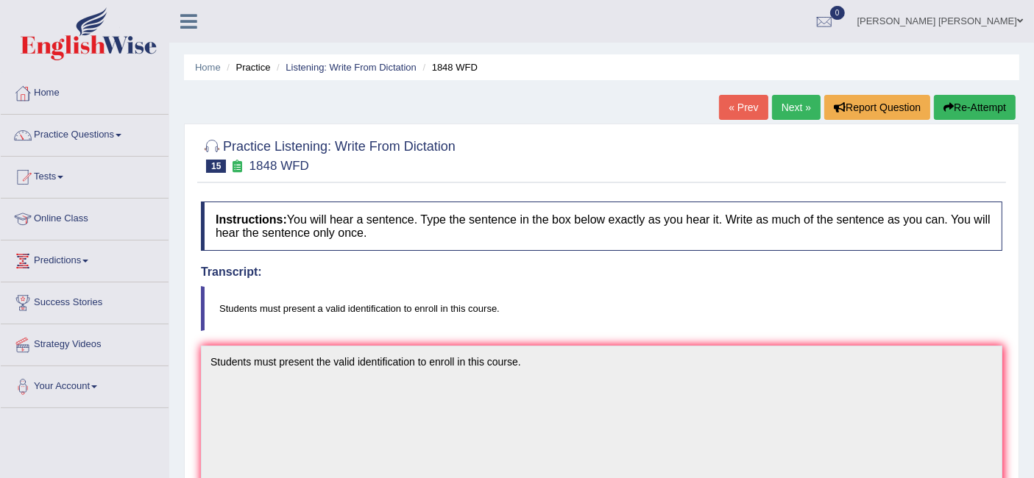
click at [792, 99] on link "Next »" at bounding box center [796, 107] width 49 height 25
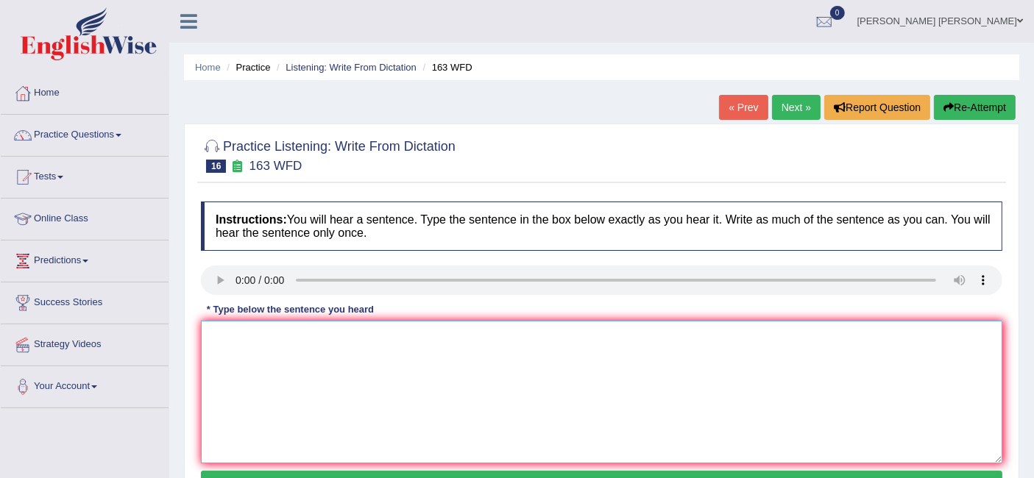
click at [288, 359] on textarea at bounding box center [602, 392] width 802 height 143
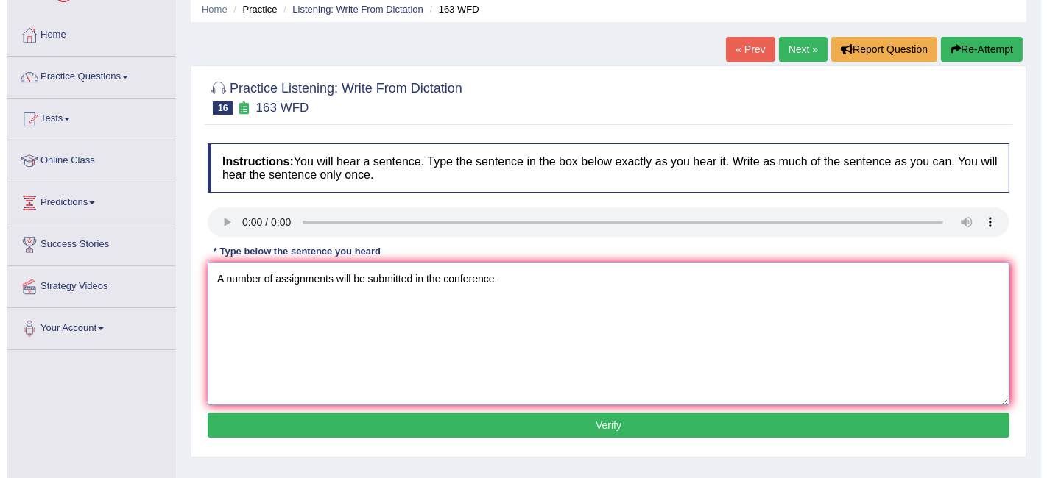
scroll to position [60, 0]
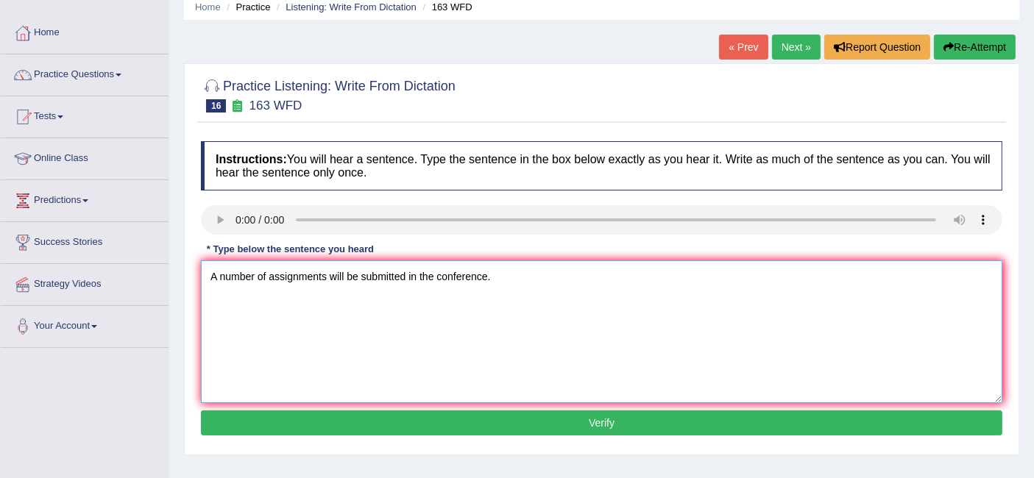
type textarea "A number of assignments will be submitted in the conference."
click at [452, 425] on button "Verify" at bounding box center [602, 423] width 802 height 25
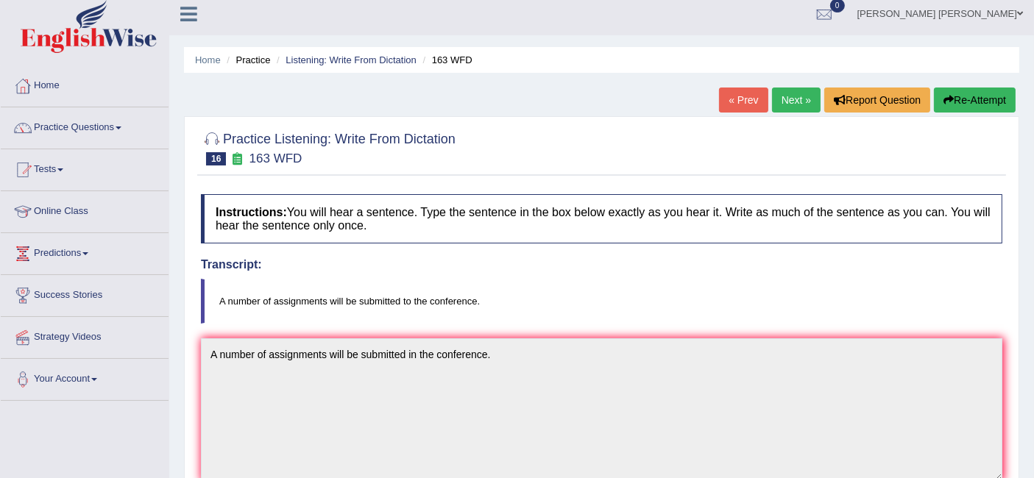
scroll to position [0, 0]
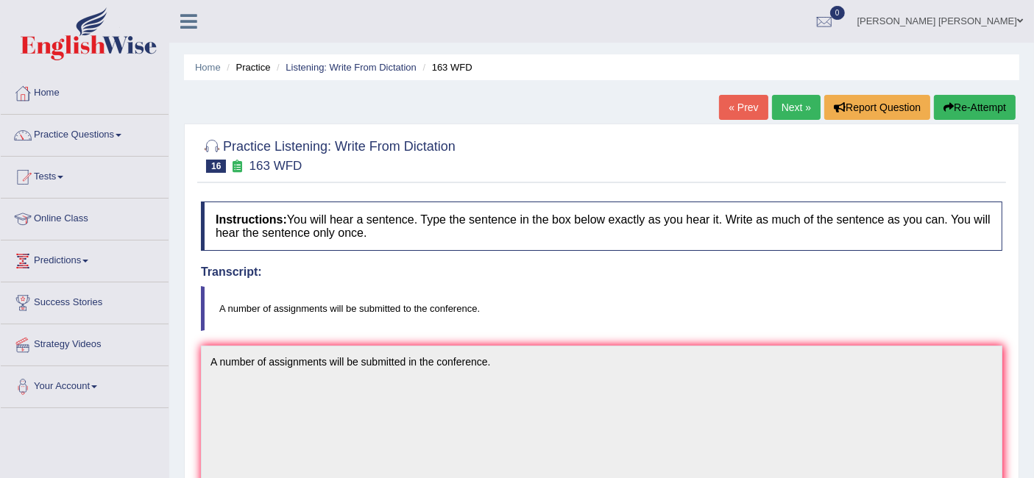
click at [783, 101] on link "Next »" at bounding box center [796, 107] width 49 height 25
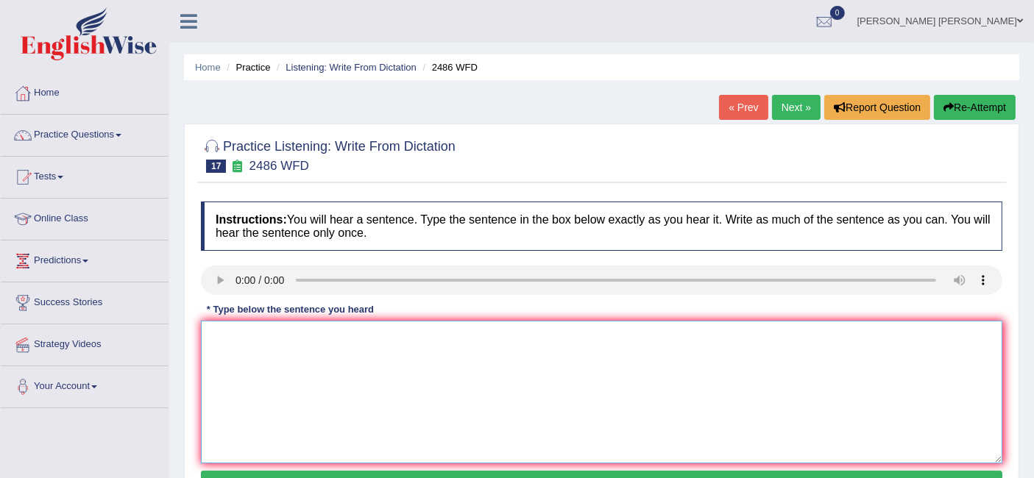
click at [277, 350] on textarea at bounding box center [602, 392] width 802 height 143
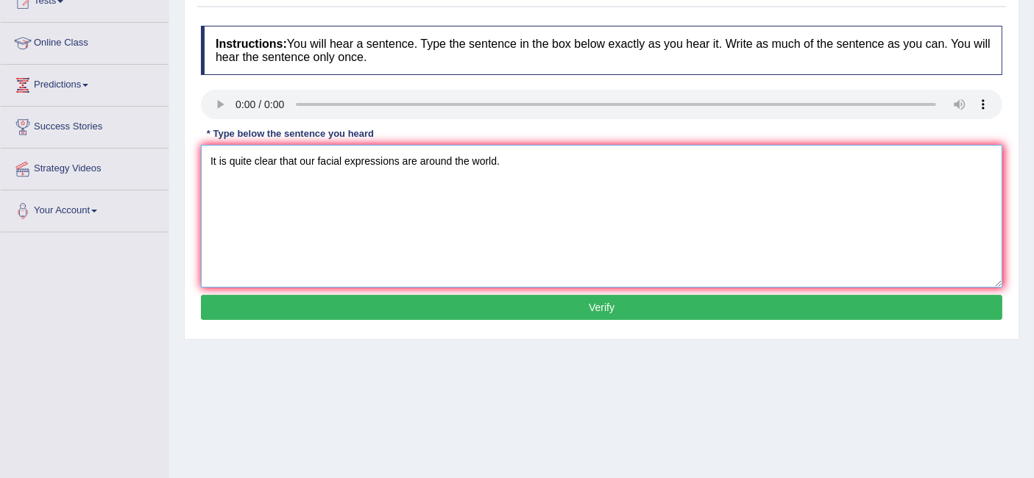
scroll to position [177, 0]
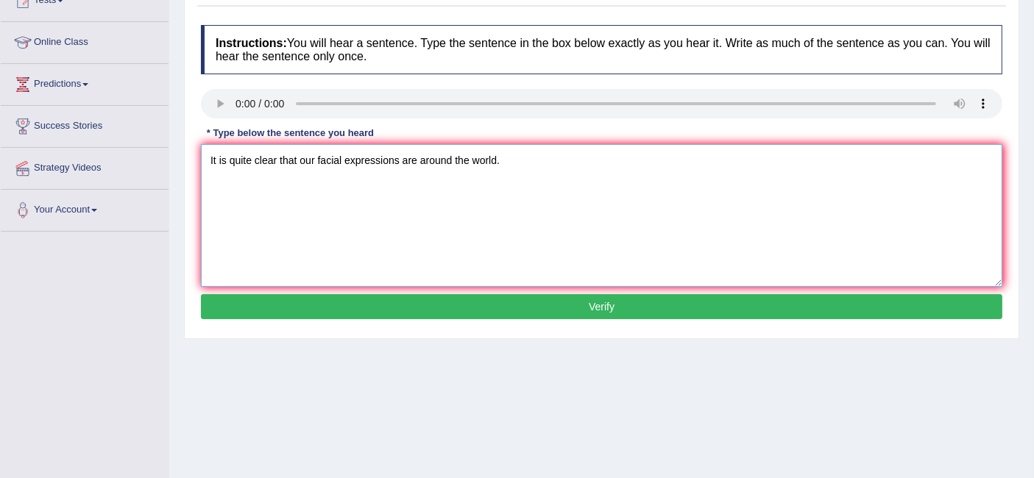
type textarea "It is quite clear that our facial expressions are around the world."
click at [492, 294] on button "Verify" at bounding box center [602, 306] width 802 height 25
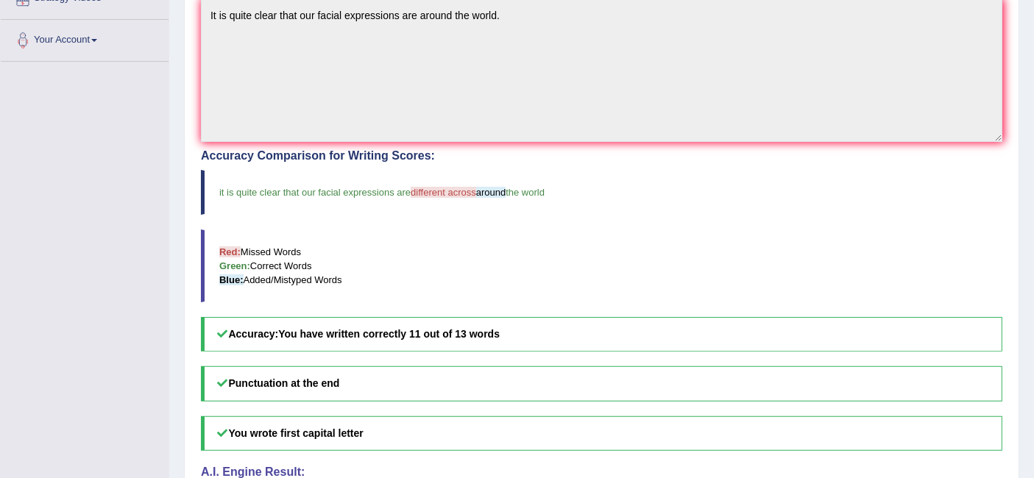
scroll to position [333, 0]
